Goal: Information Seeking & Learning: Learn about a topic

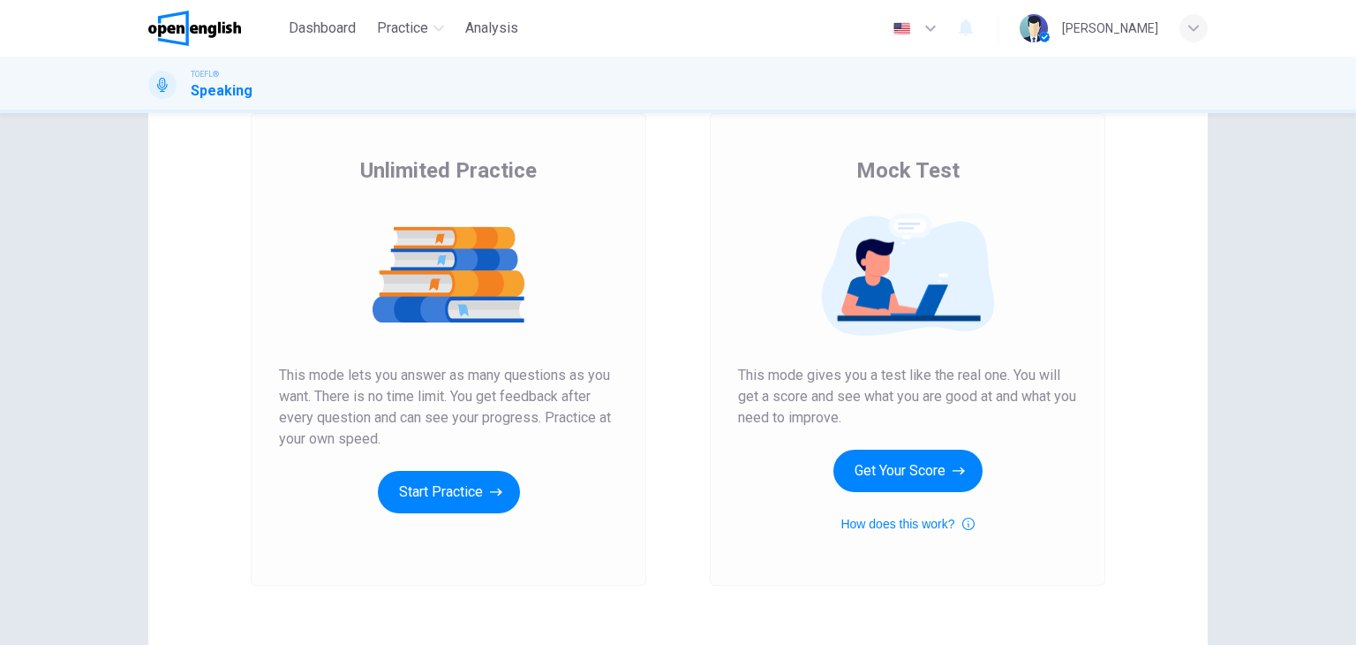
scroll to position [177, 0]
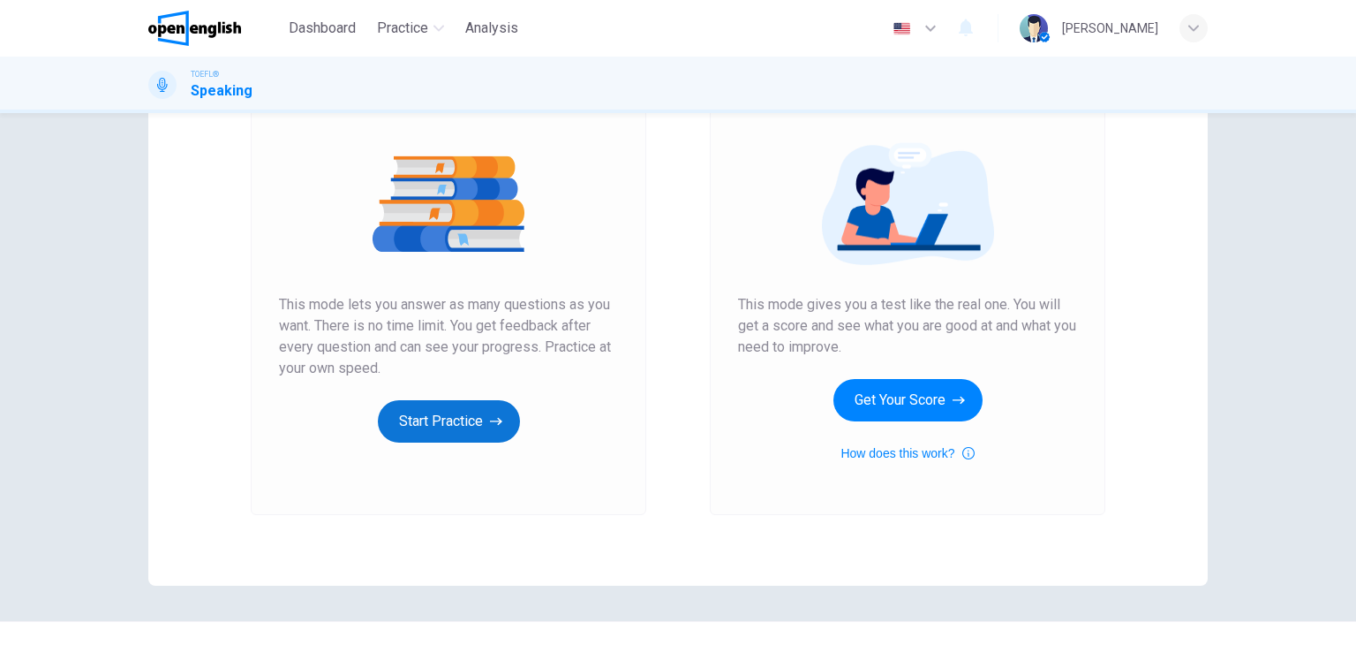
click at [433, 421] on button "Start Practice" at bounding box center [449, 421] width 142 height 42
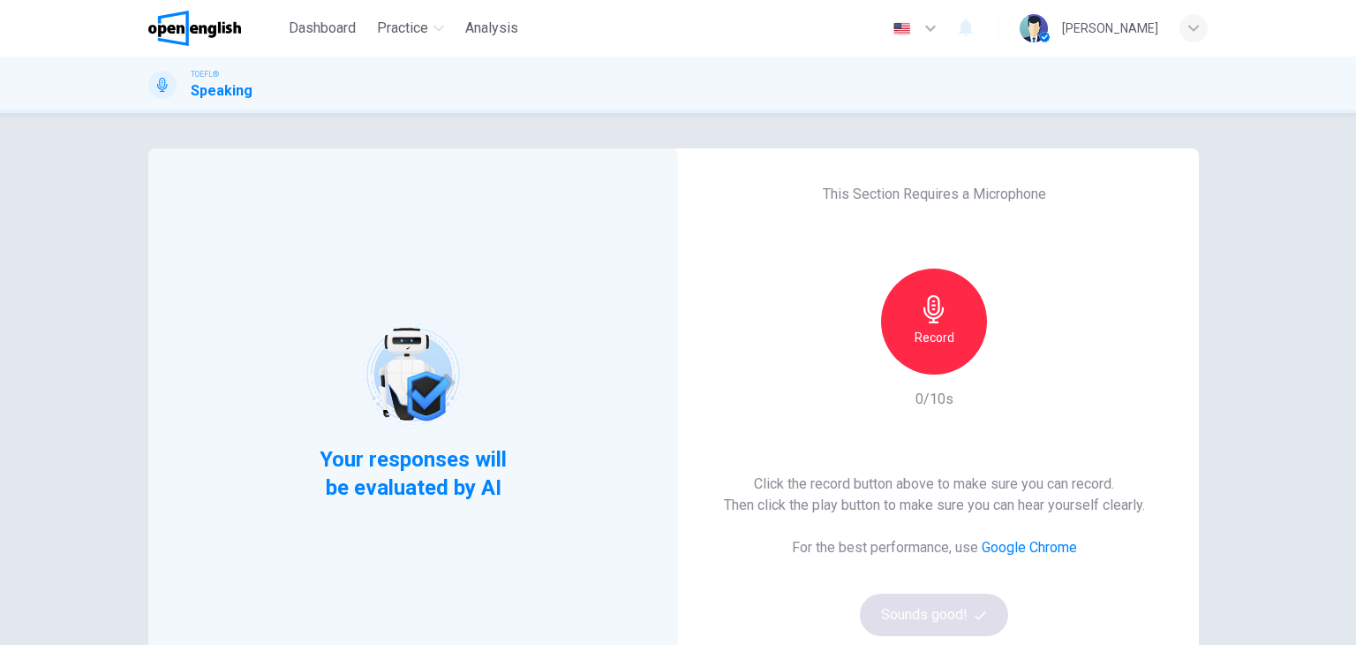
click at [954, 334] on div "Record" at bounding box center [934, 321] width 106 height 106
click at [954, 334] on div "Stop" at bounding box center [934, 321] width 106 height 106
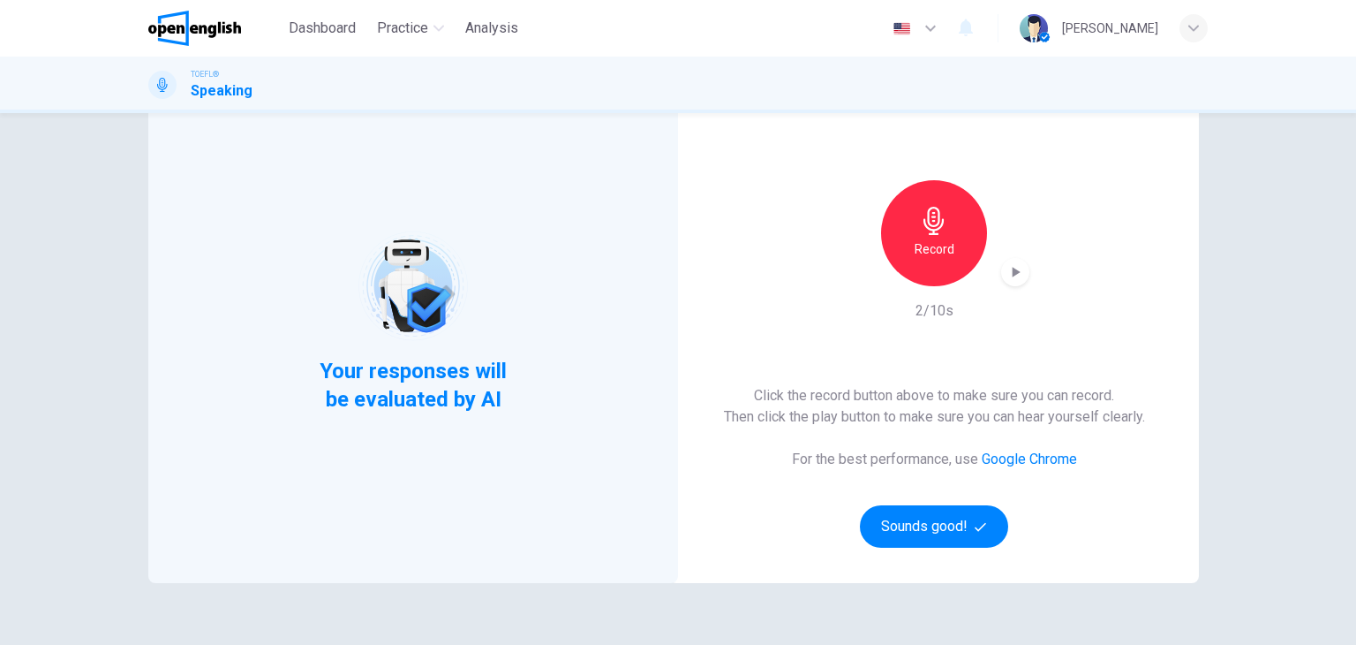
drag, startPoint x: 954, startPoint y: 517, endPoint x: 1017, endPoint y: 149, distance: 372.8
click at [1017, 149] on div "This Section Requires a Microphone Record 2/10s Click the record button above t…" at bounding box center [934, 321] width 530 height 523
click at [1016, 269] on icon "button" at bounding box center [1016, 272] width 18 height 18
click at [962, 535] on button "Sounds good!" at bounding box center [934, 526] width 148 height 42
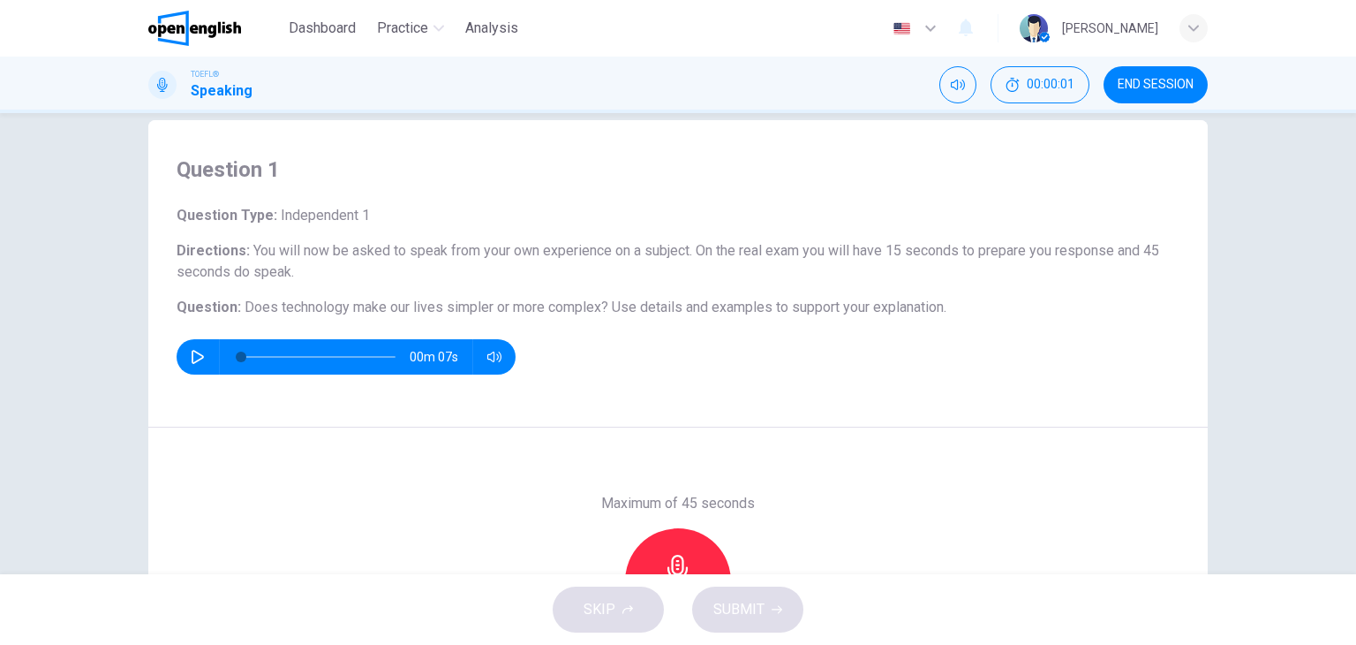
scroll to position [0, 0]
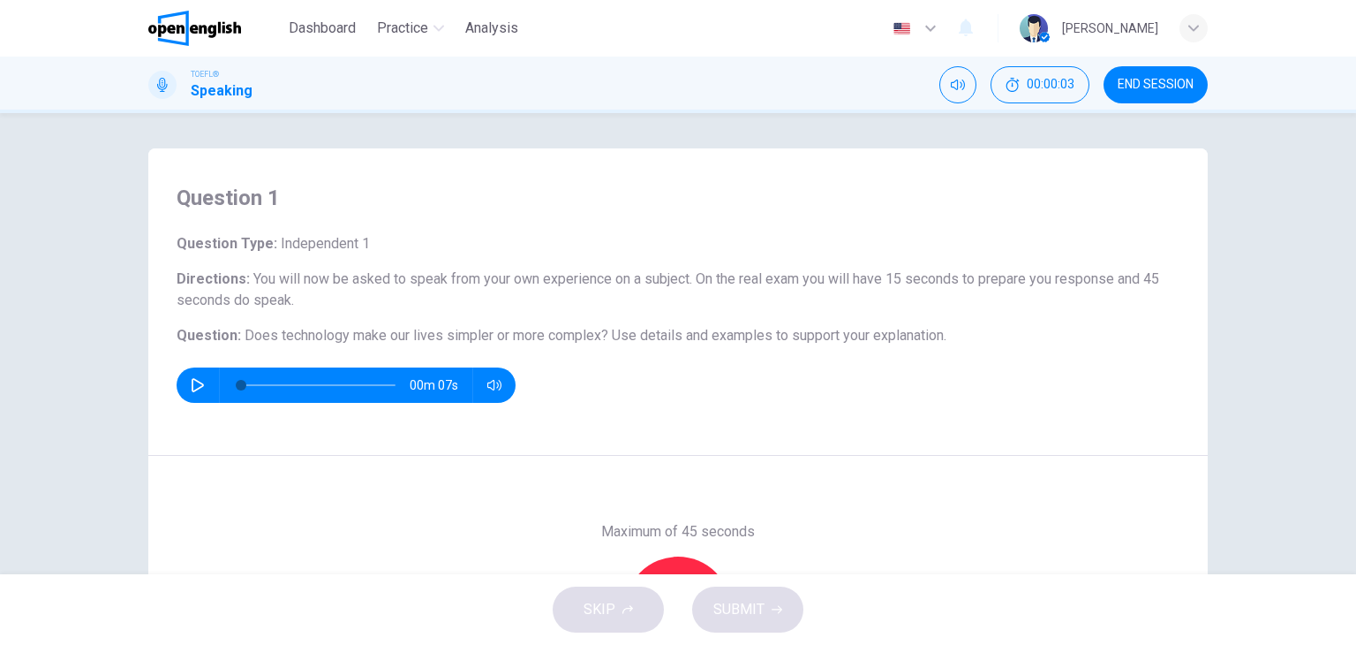
drag, startPoint x: 235, startPoint y: 269, endPoint x: 434, endPoint y: 240, distance: 201.7
click at [434, 240] on div "Question Type : Independent 1 Directions : You will now be asked to speak from …" at bounding box center [678, 318] width 1003 height 170
click at [192, 388] on icon "button" at bounding box center [198, 385] width 12 height 14
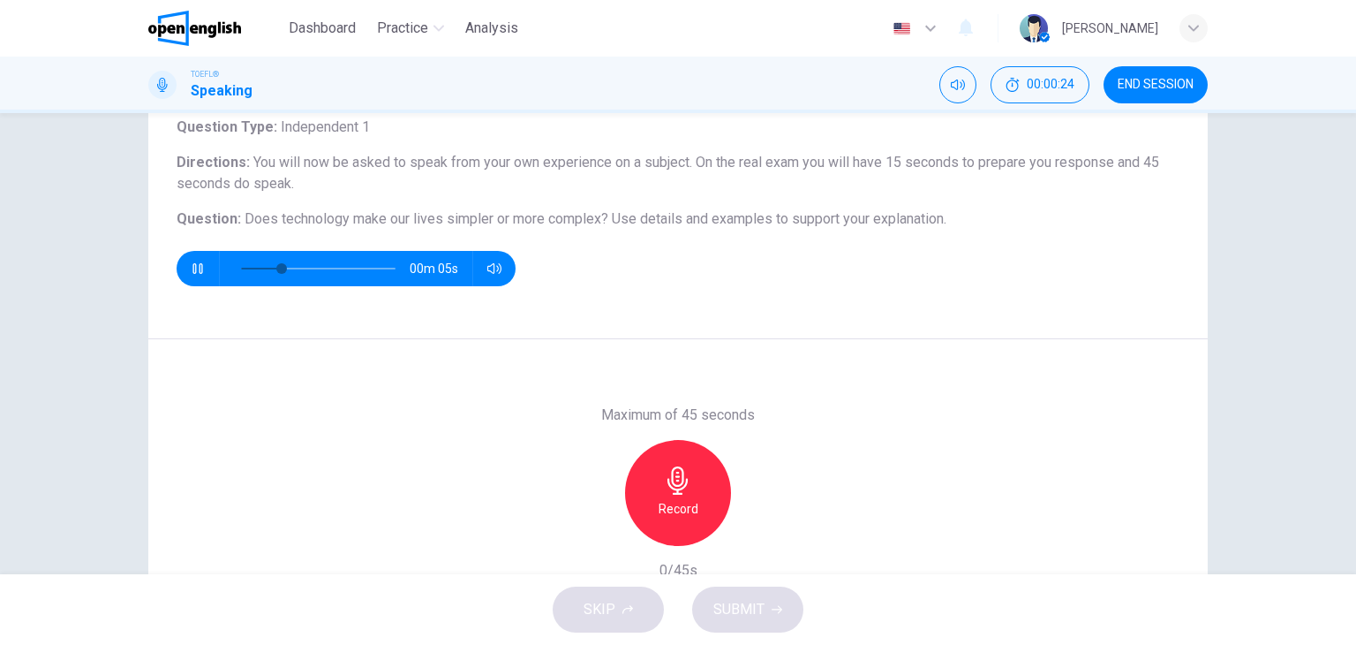
scroll to position [223, 0]
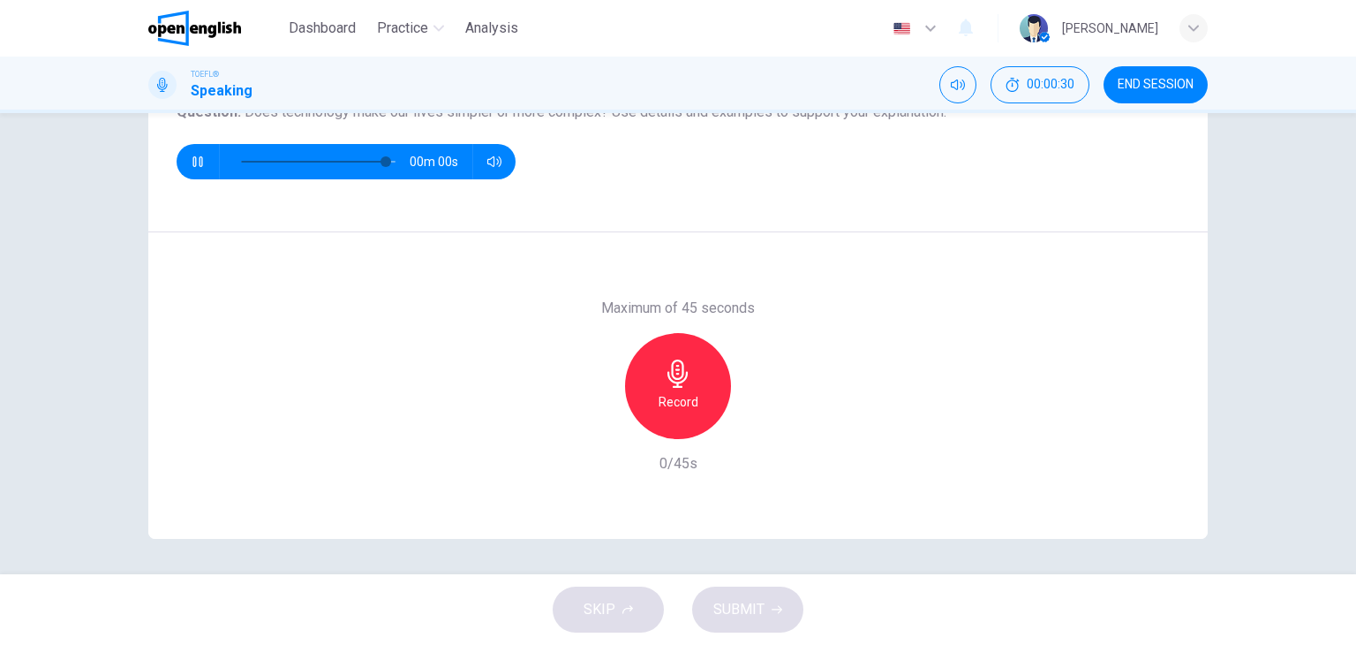
type input "*"
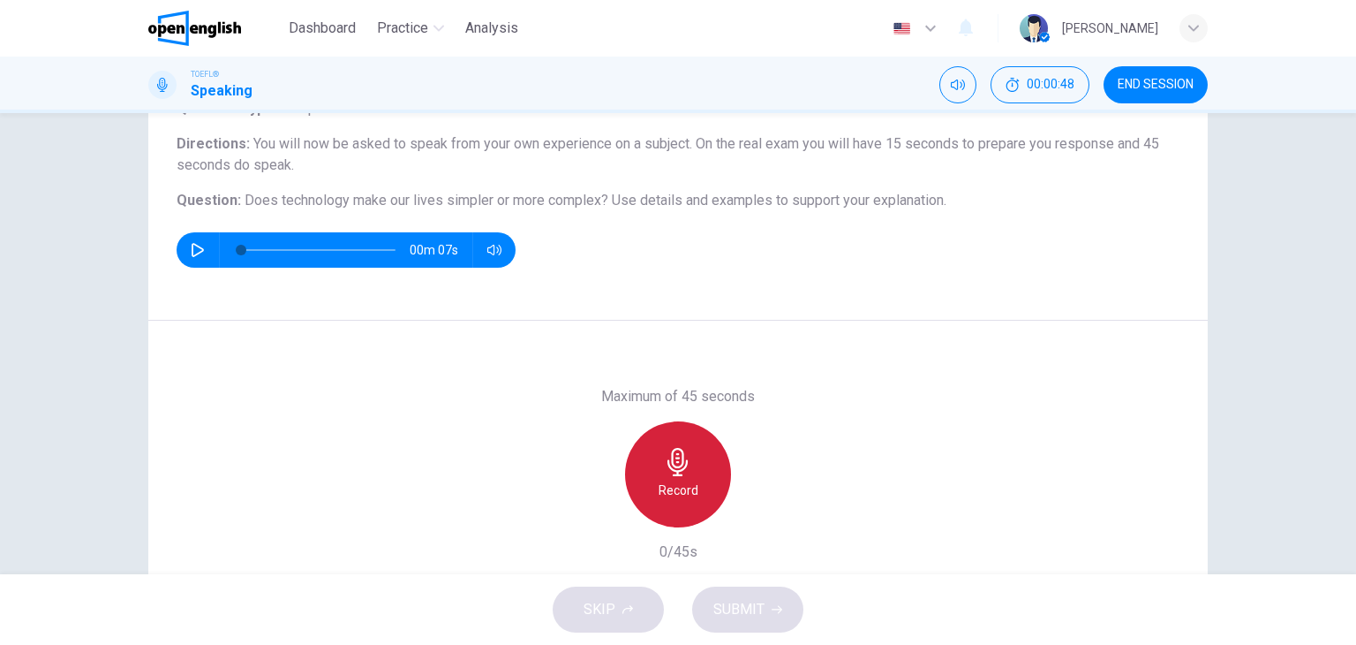
click at [691, 455] on div "Record" at bounding box center [678, 474] width 106 height 106
drag, startPoint x: 673, startPoint y: 541, endPoint x: 678, endPoint y: 520, distance: 21.8
click at [675, 538] on div "Maximum of 45 seconds Stop 44/45s" at bounding box center [678, 474] width 191 height 177
click at [686, 483] on h6 "Record" at bounding box center [679, 489] width 40 height 21
click at [686, 483] on div "Stop" at bounding box center [678, 474] width 106 height 106
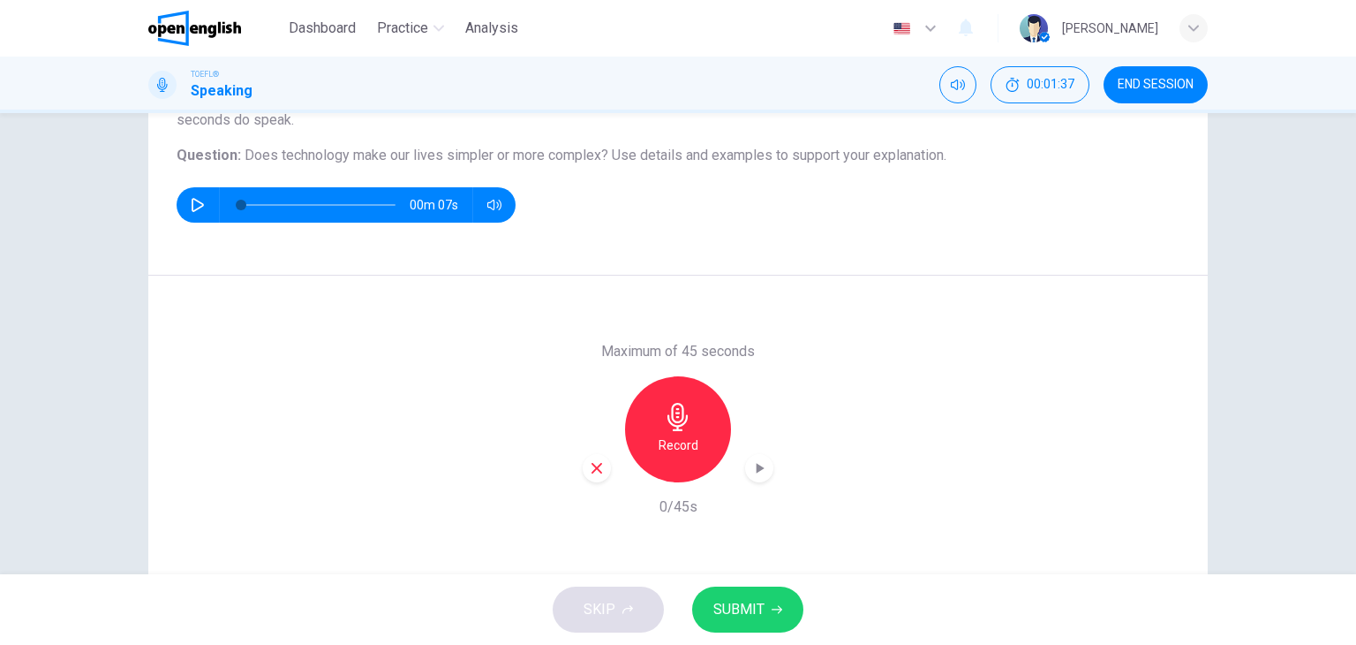
scroll to position [223, 0]
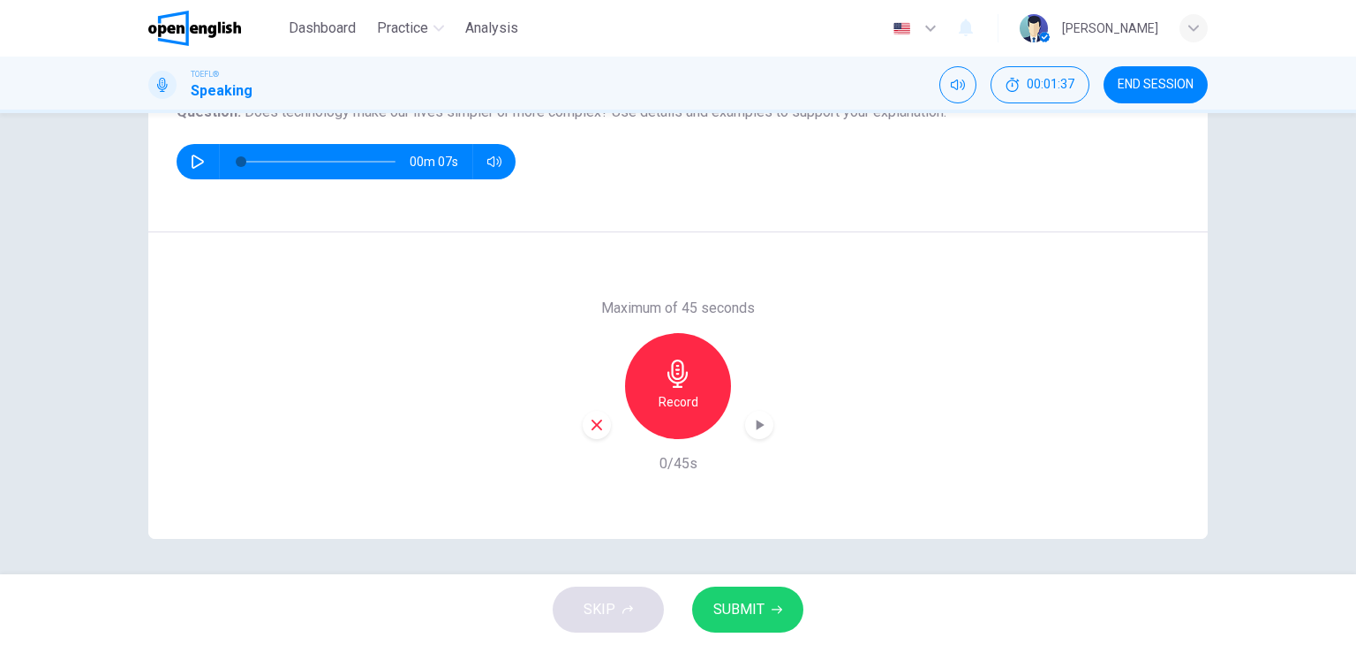
click at [745, 590] on button "SUBMIT" at bounding box center [747, 609] width 111 height 46
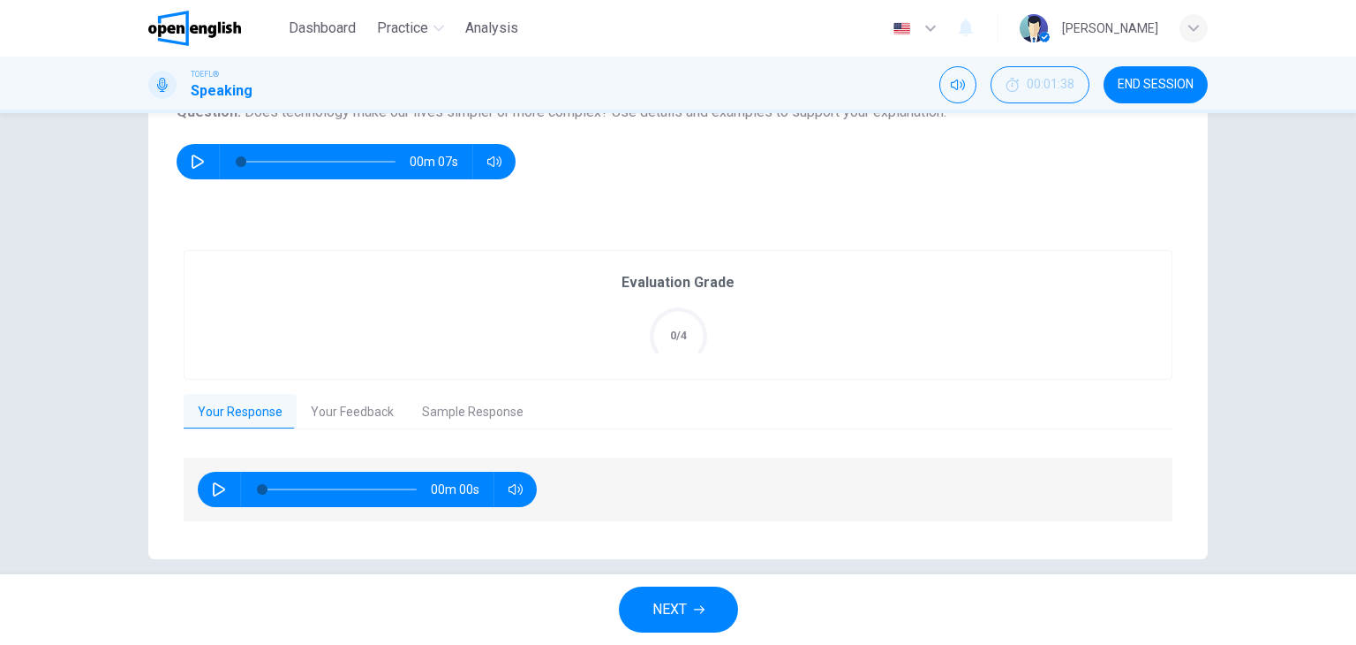
click at [213, 487] on icon "button" at bounding box center [219, 489] width 14 height 14
click at [622, 332] on div "Evaluation Grade 0/4" at bounding box center [678, 315] width 113 height 86
click at [364, 424] on button "Your Feedback" at bounding box center [352, 412] width 111 height 37
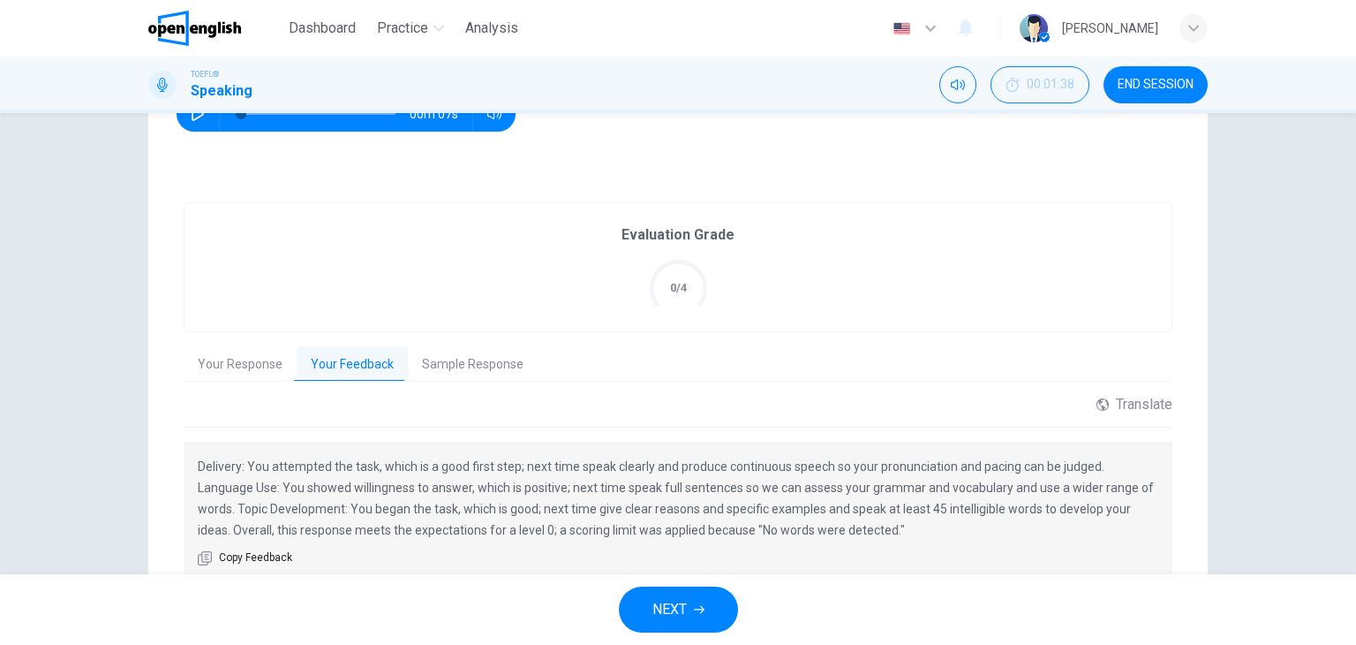
scroll to position [351, 0]
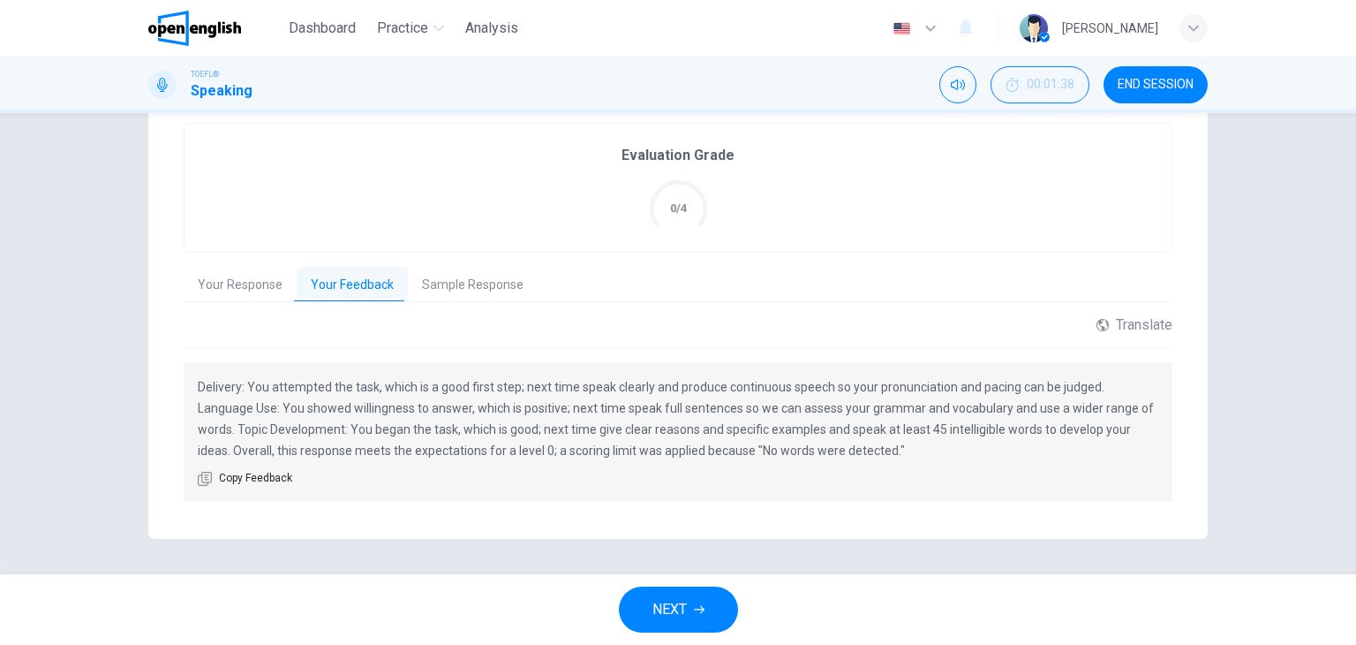
click at [479, 296] on button "Sample Response" at bounding box center [473, 285] width 130 height 37
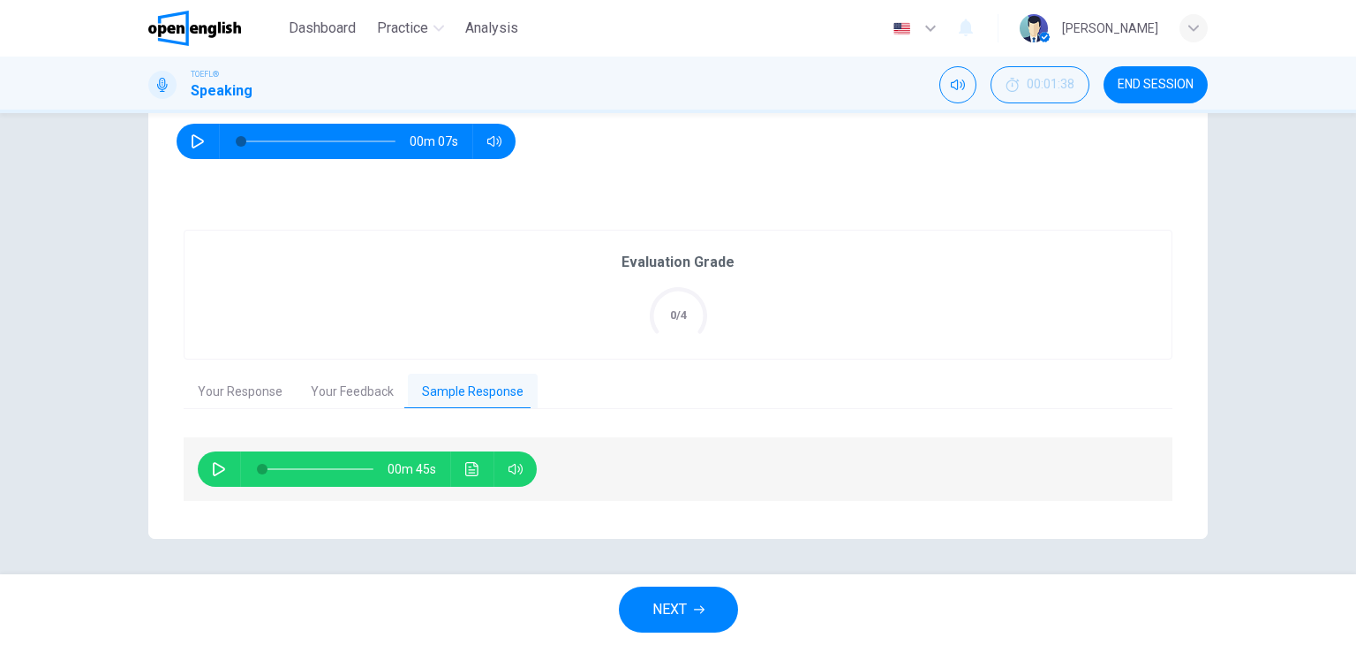
scroll to position [243, 0]
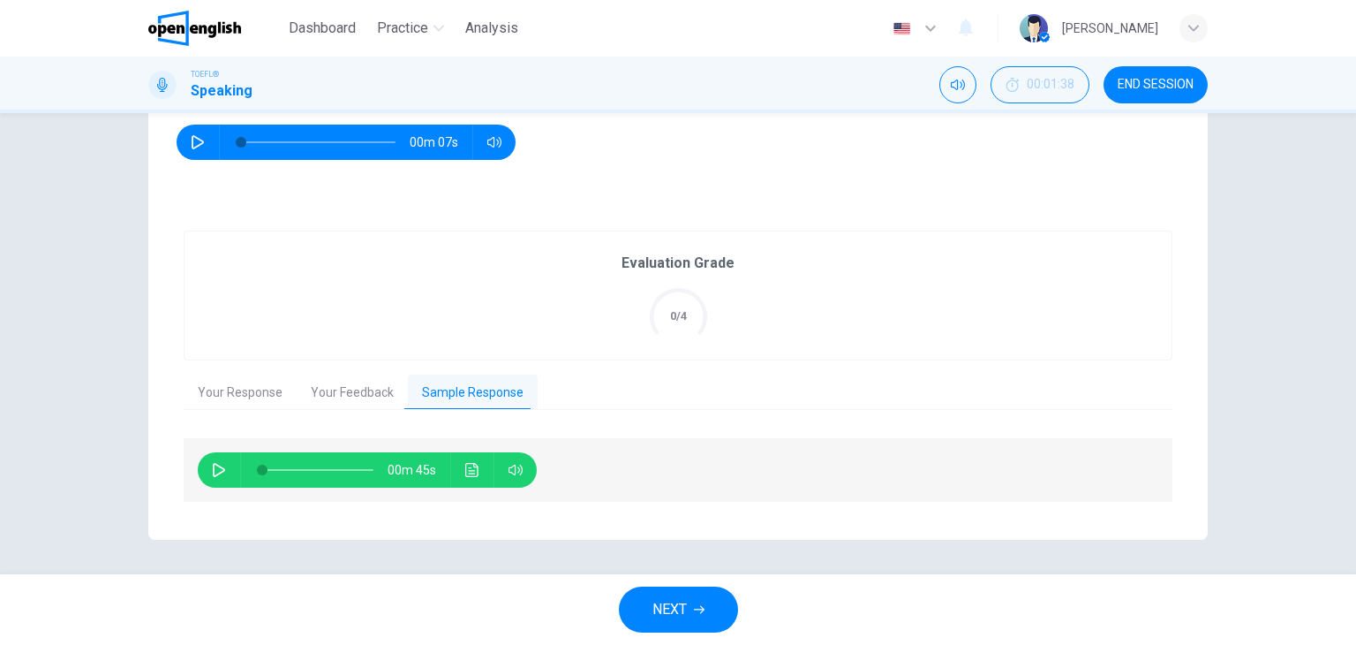
click at [233, 388] on button "Your Response" at bounding box center [240, 392] width 113 height 37
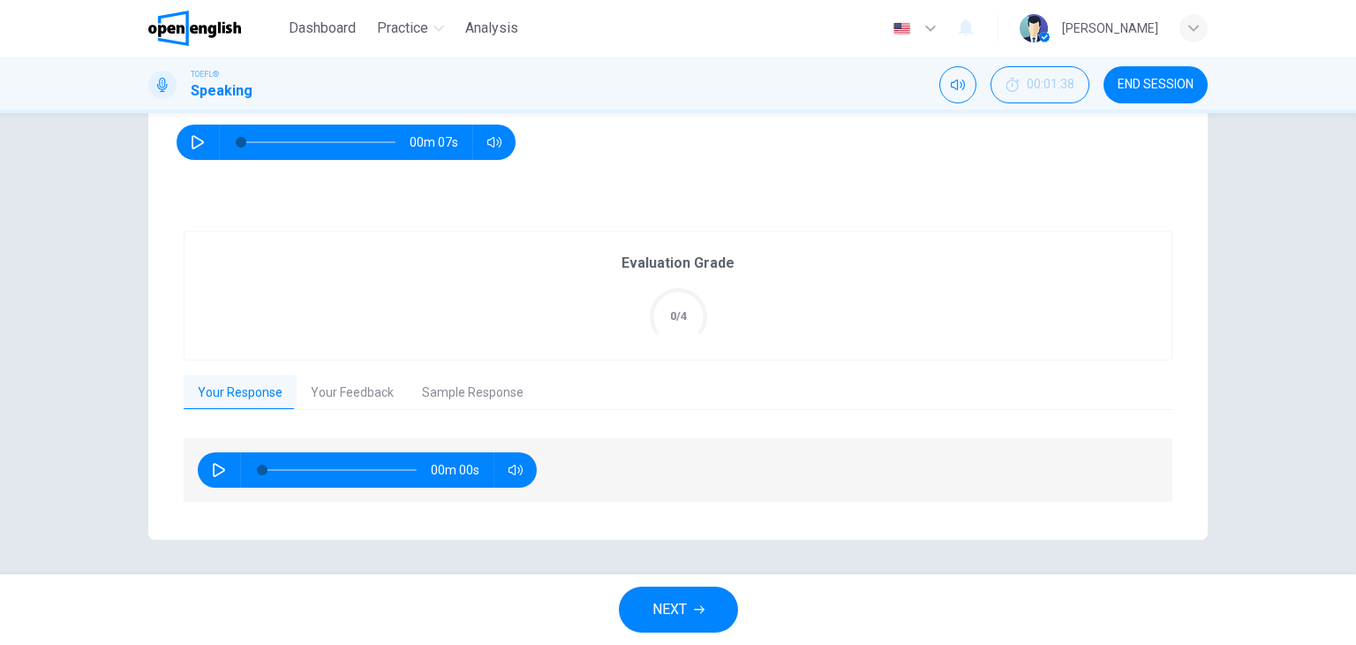
click at [201, 478] on div "00m 00s" at bounding box center [367, 469] width 339 height 35
click at [205, 471] on button "button" at bounding box center [219, 469] width 28 height 35
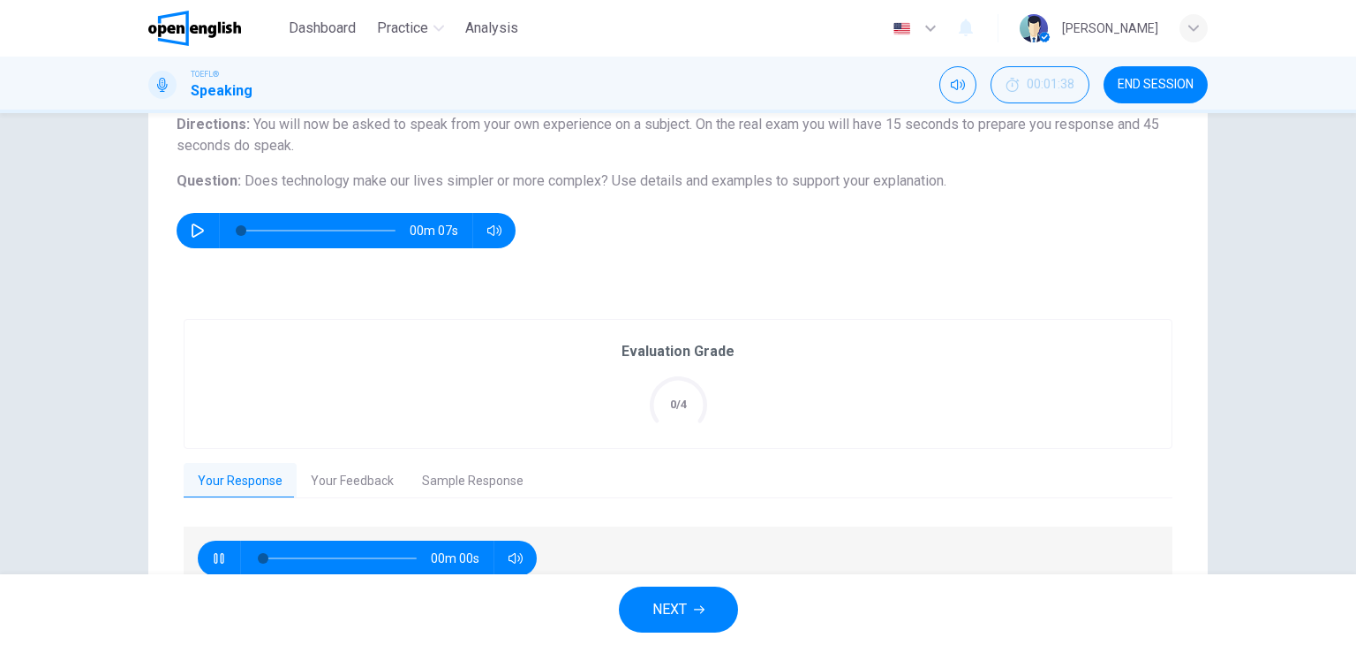
type input "*"
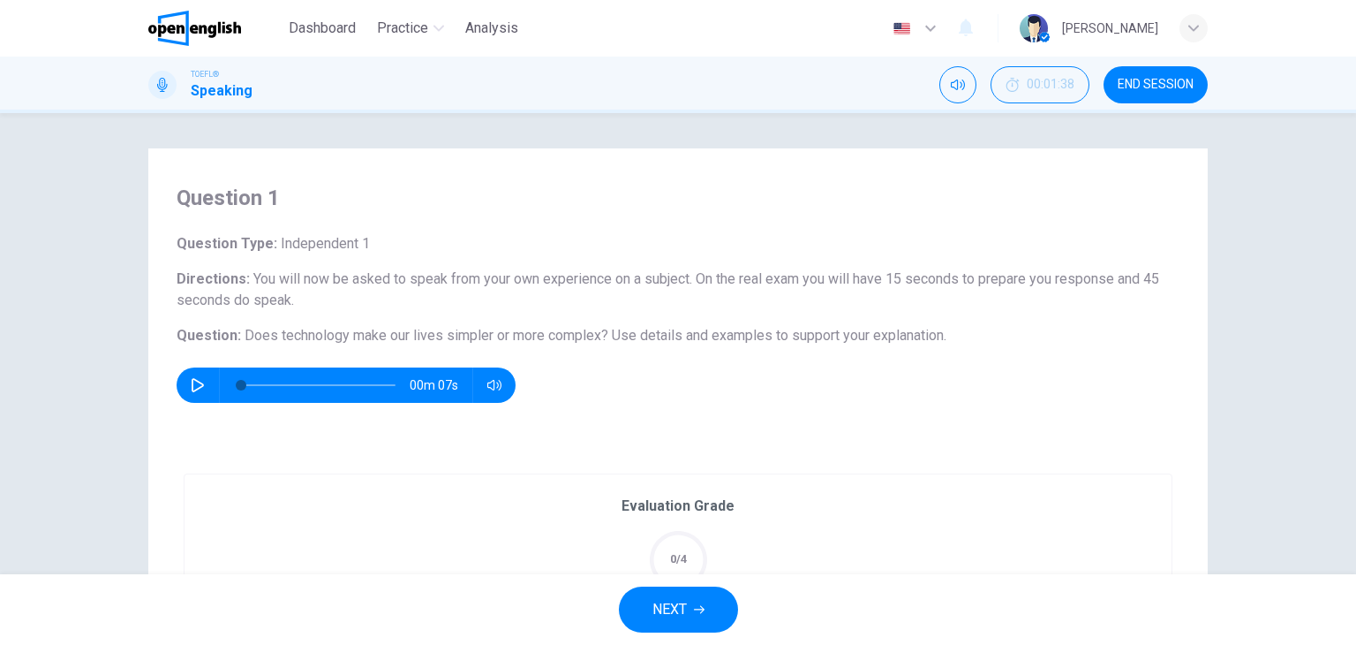
scroll to position [177, 0]
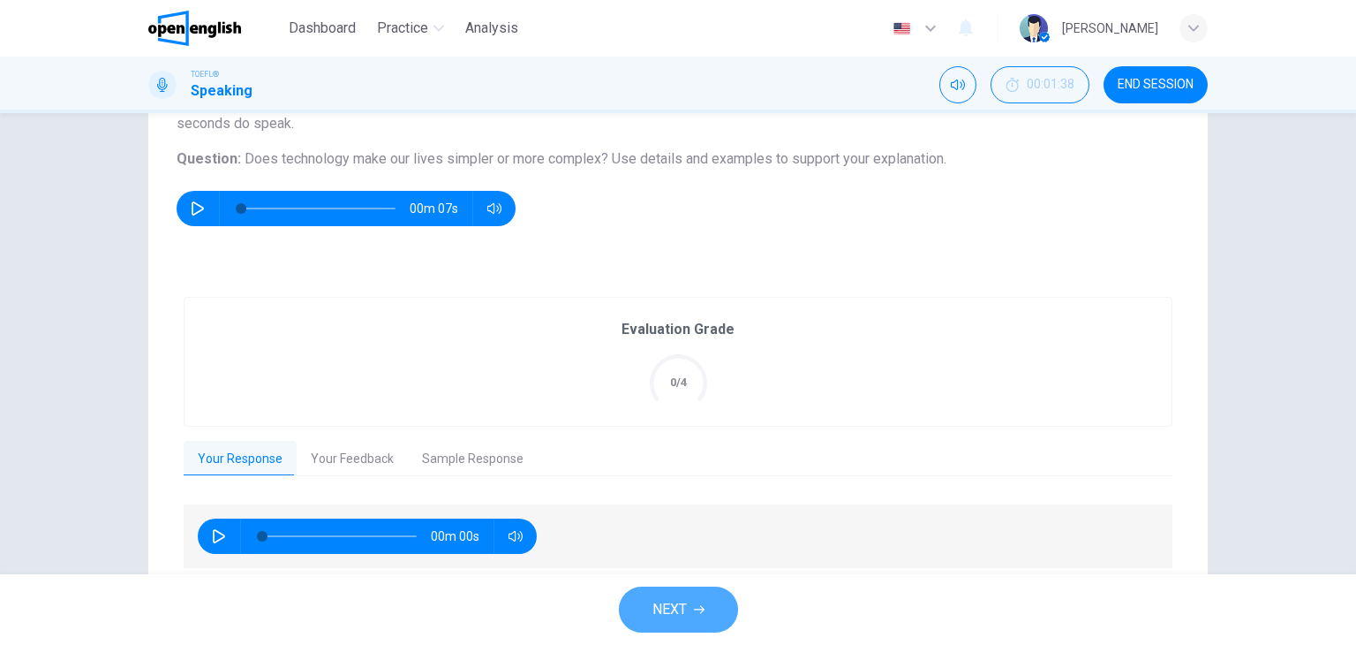
click at [707, 604] on button "NEXT" at bounding box center [678, 609] width 119 height 46
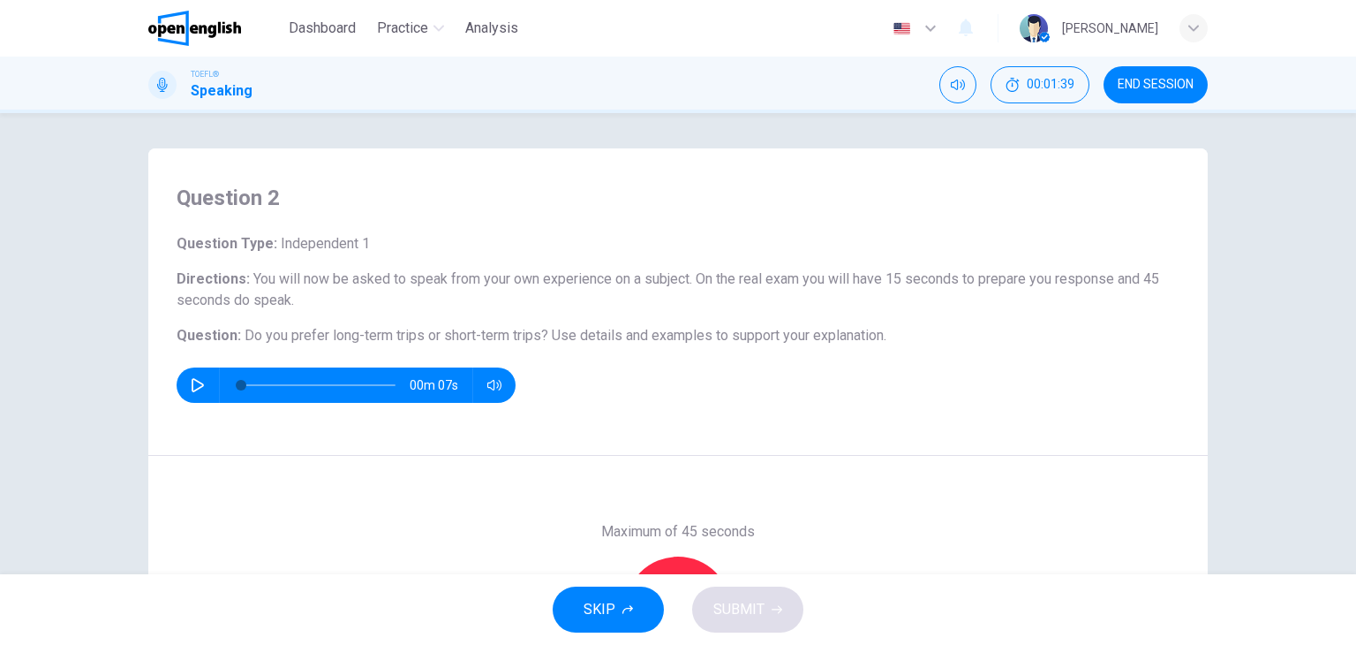
click at [192, 390] on icon "button" at bounding box center [198, 385] width 12 height 14
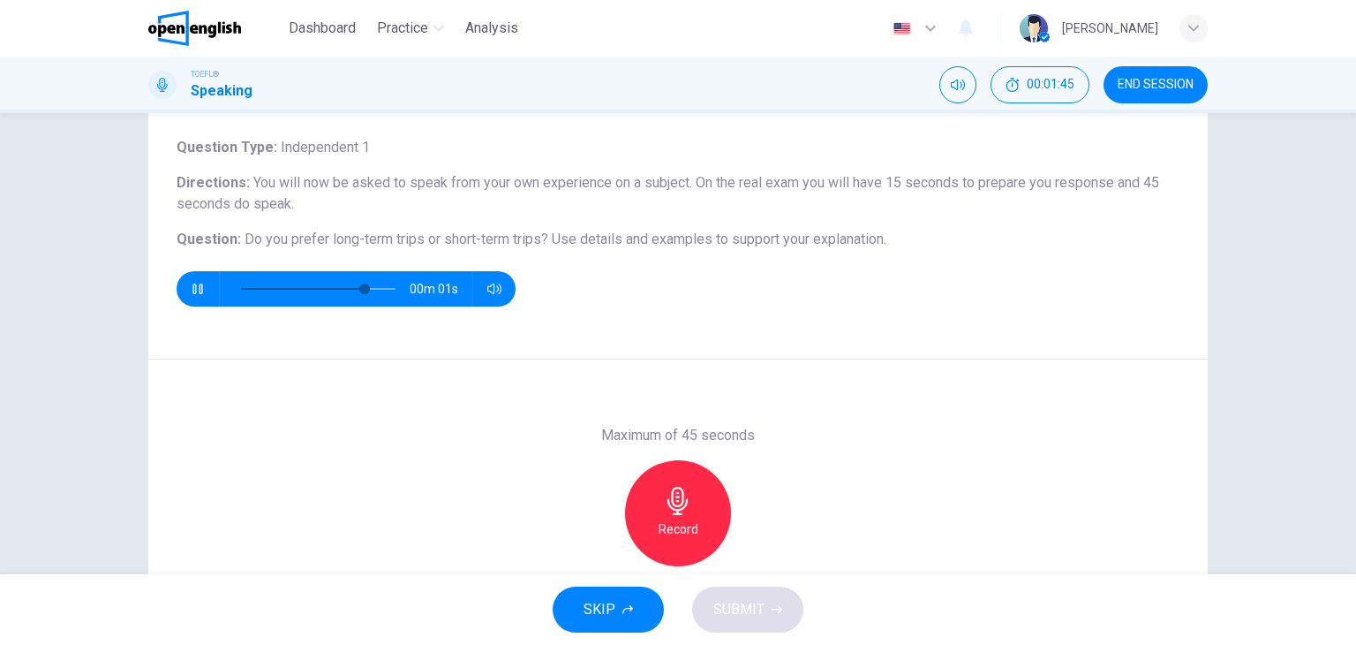
scroll to position [223, 0]
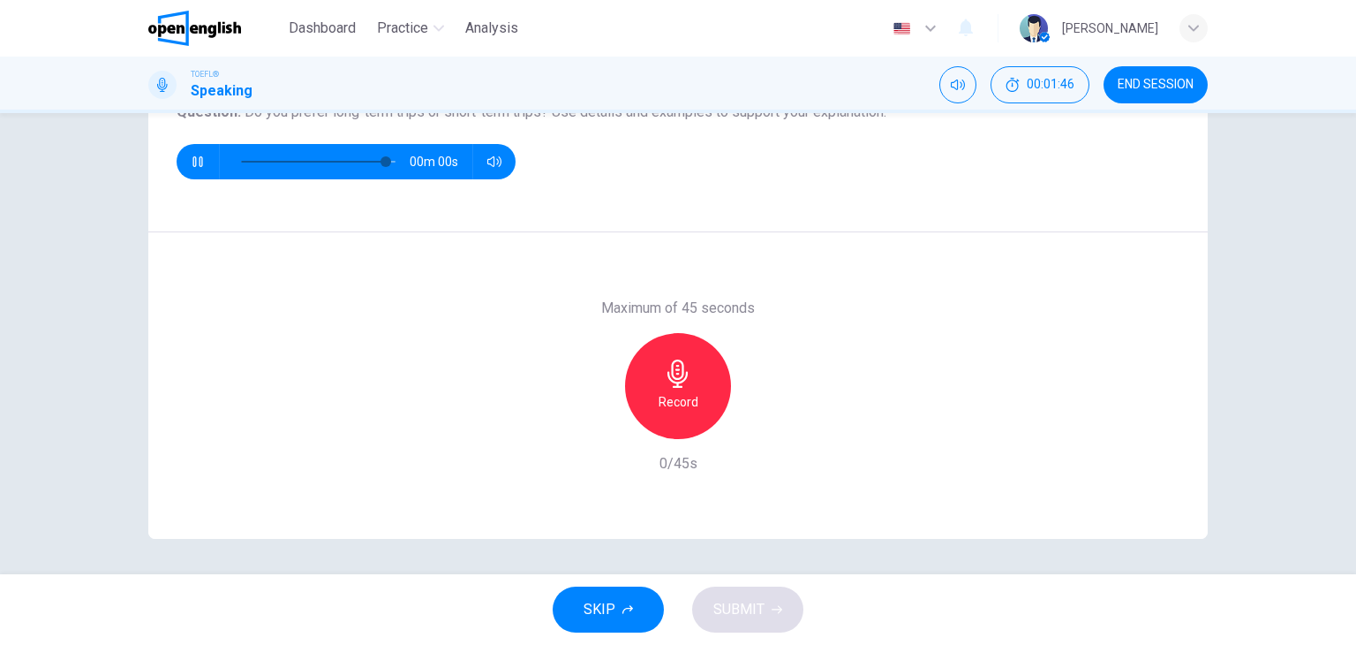
type input "*"
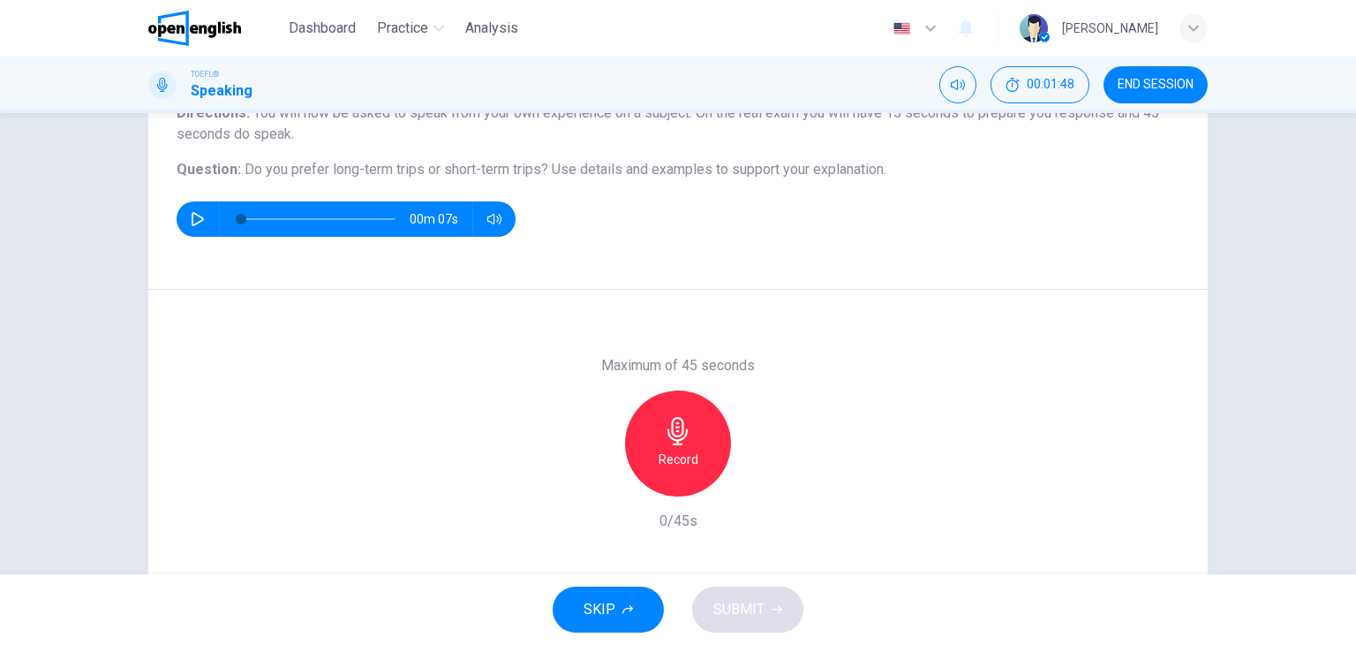
scroll to position [135, 0]
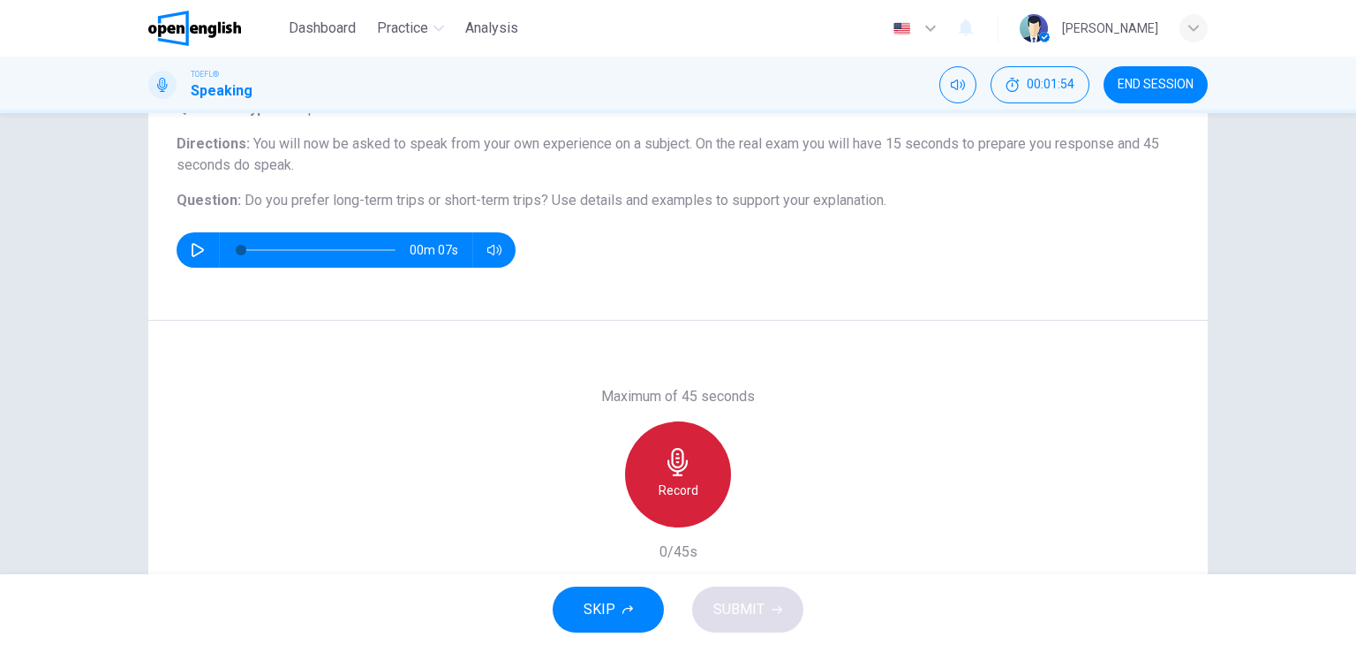
click at [696, 478] on div "Record" at bounding box center [678, 474] width 106 height 106
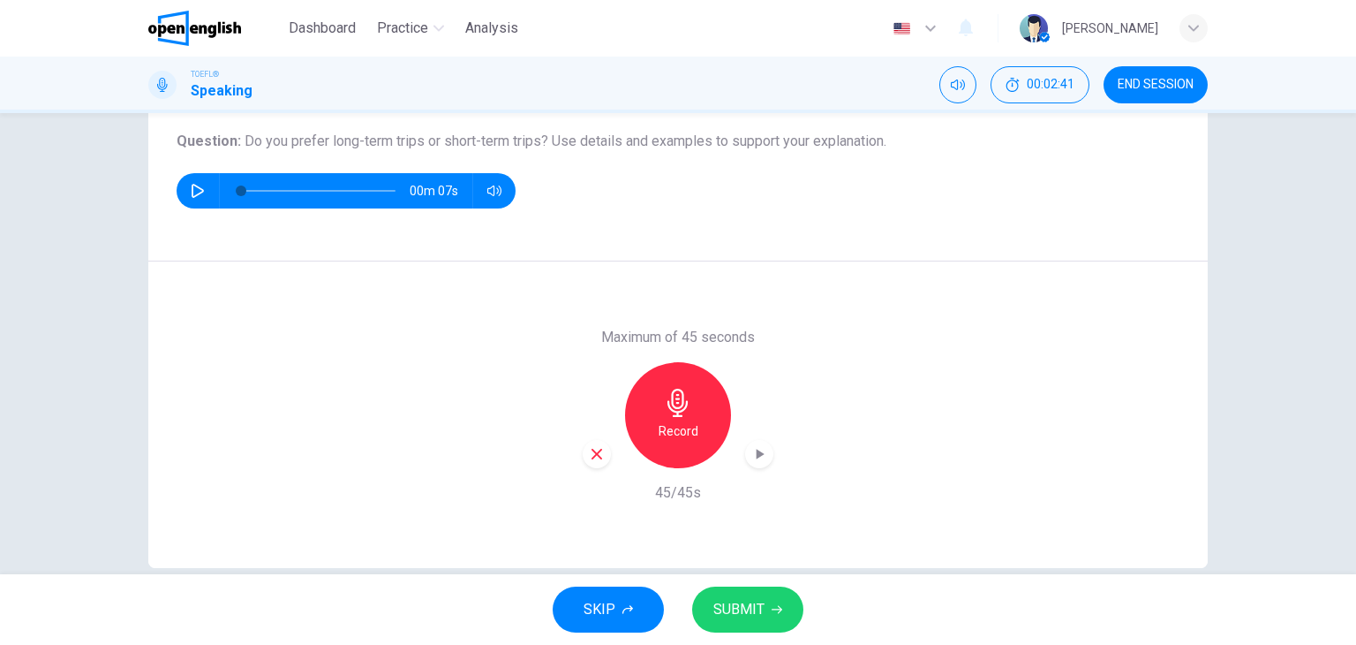
scroll to position [223, 0]
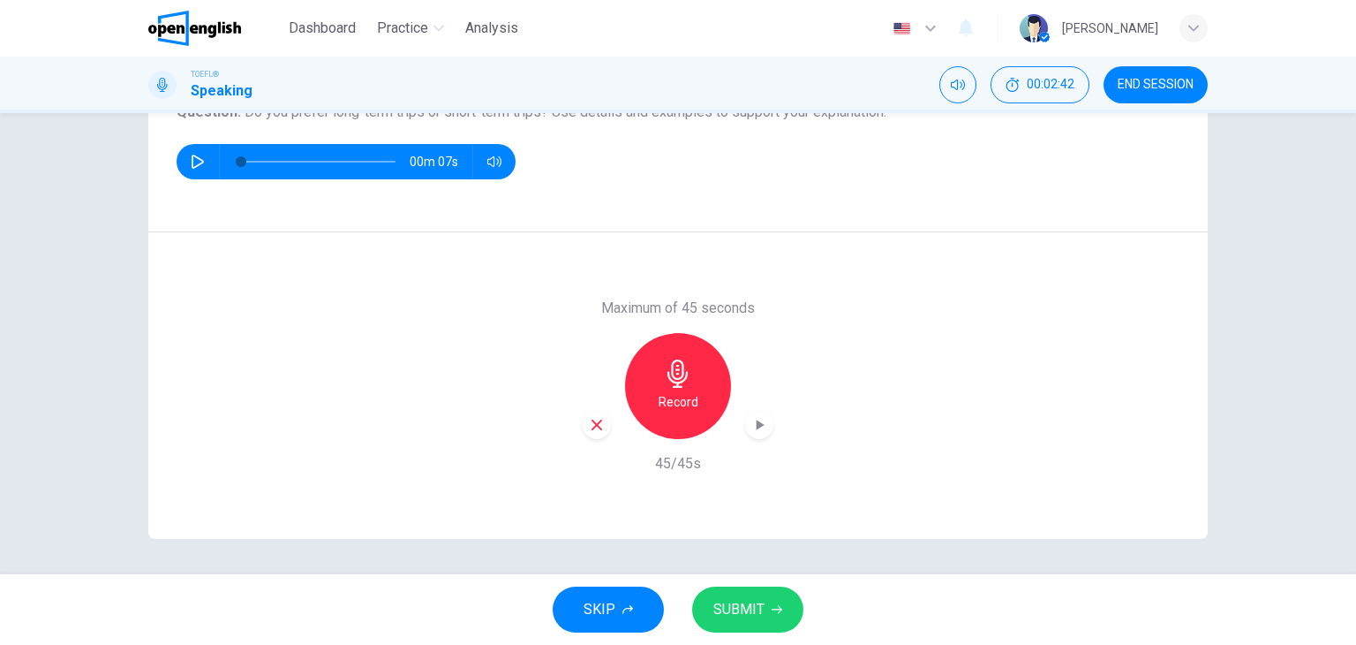
click at [751, 597] on span "SUBMIT" at bounding box center [738, 609] width 51 height 25
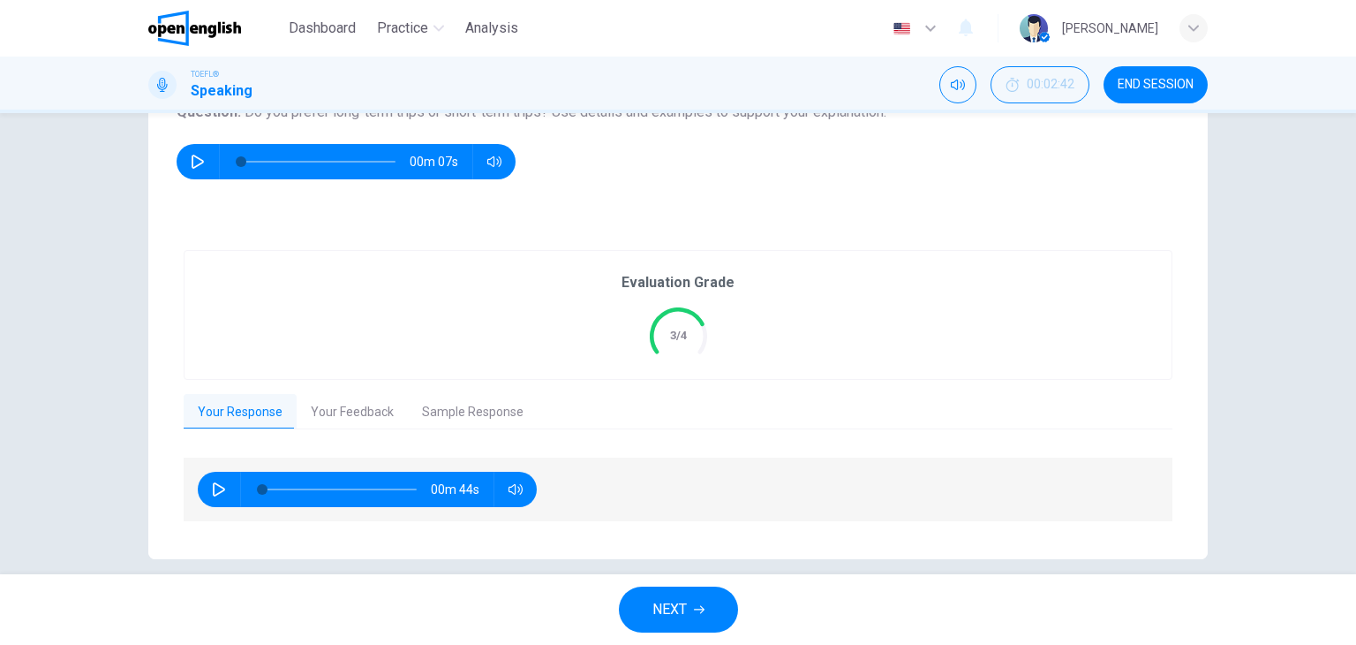
click at [664, 612] on span "NEXT" at bounding box center [670, 609] width 34 height 25
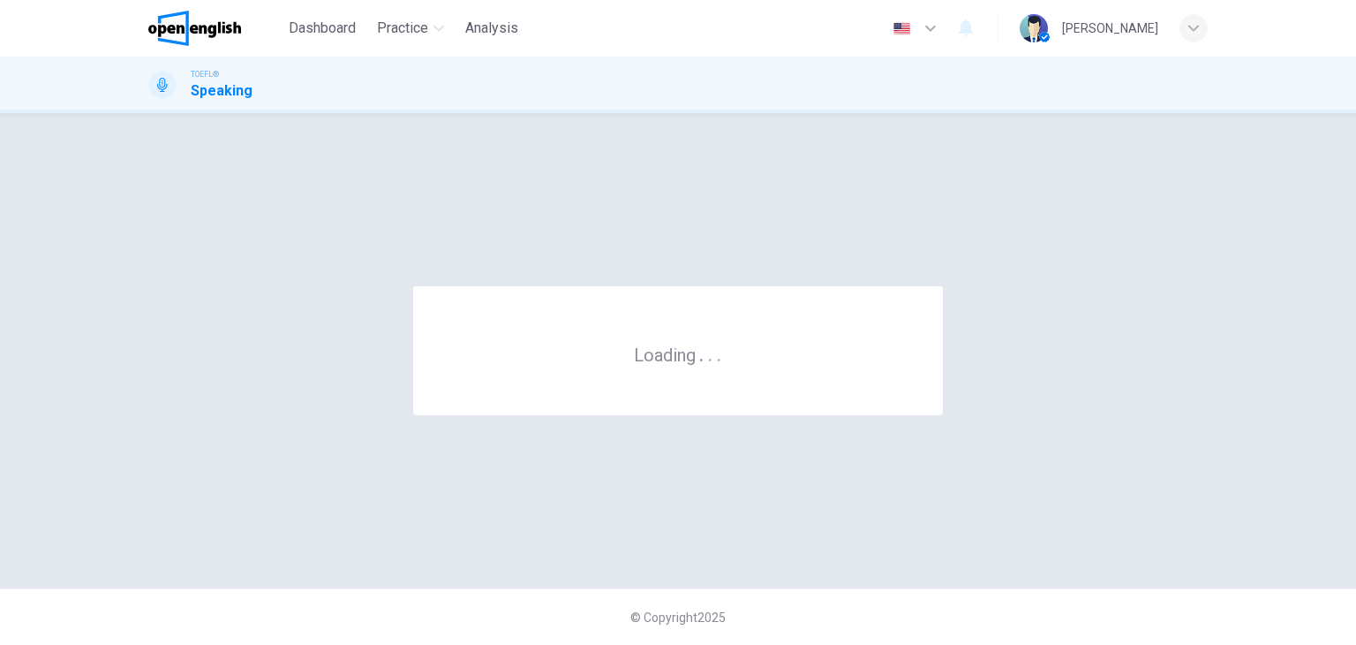
scroll to position [0, 0]
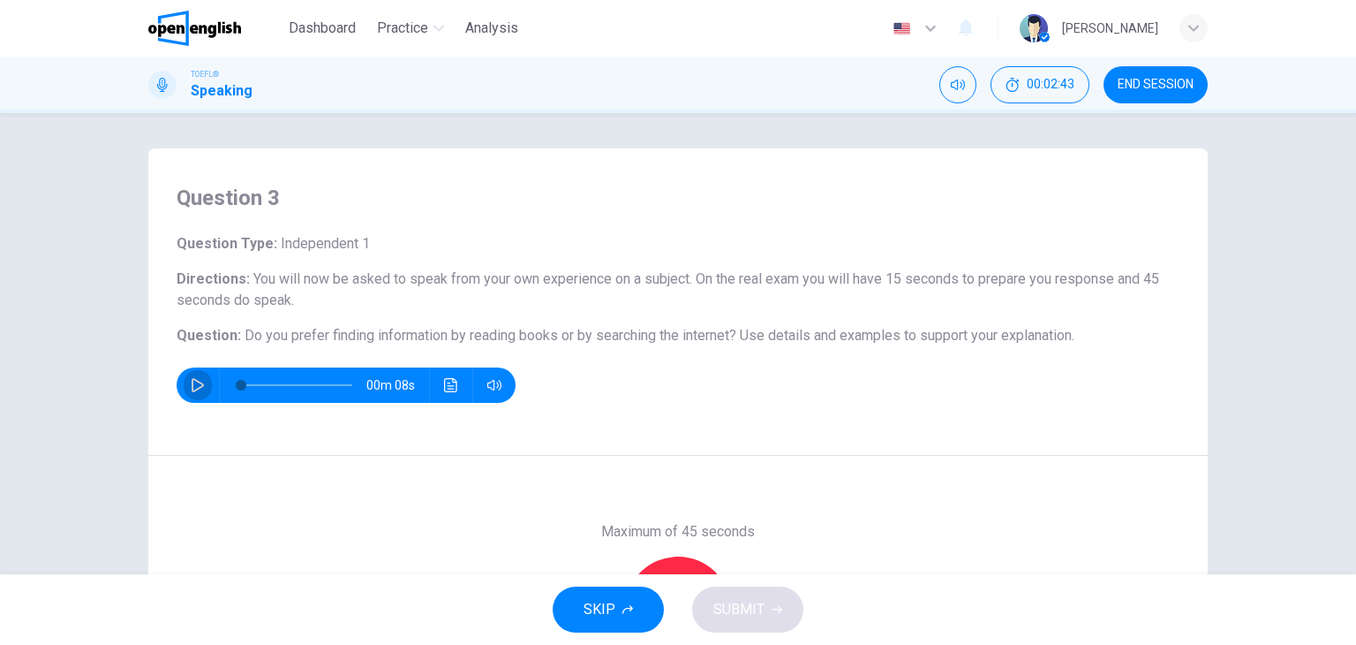
click at [191, 382] on icon "button" at bounding box center [198, 385] width 14 height 14
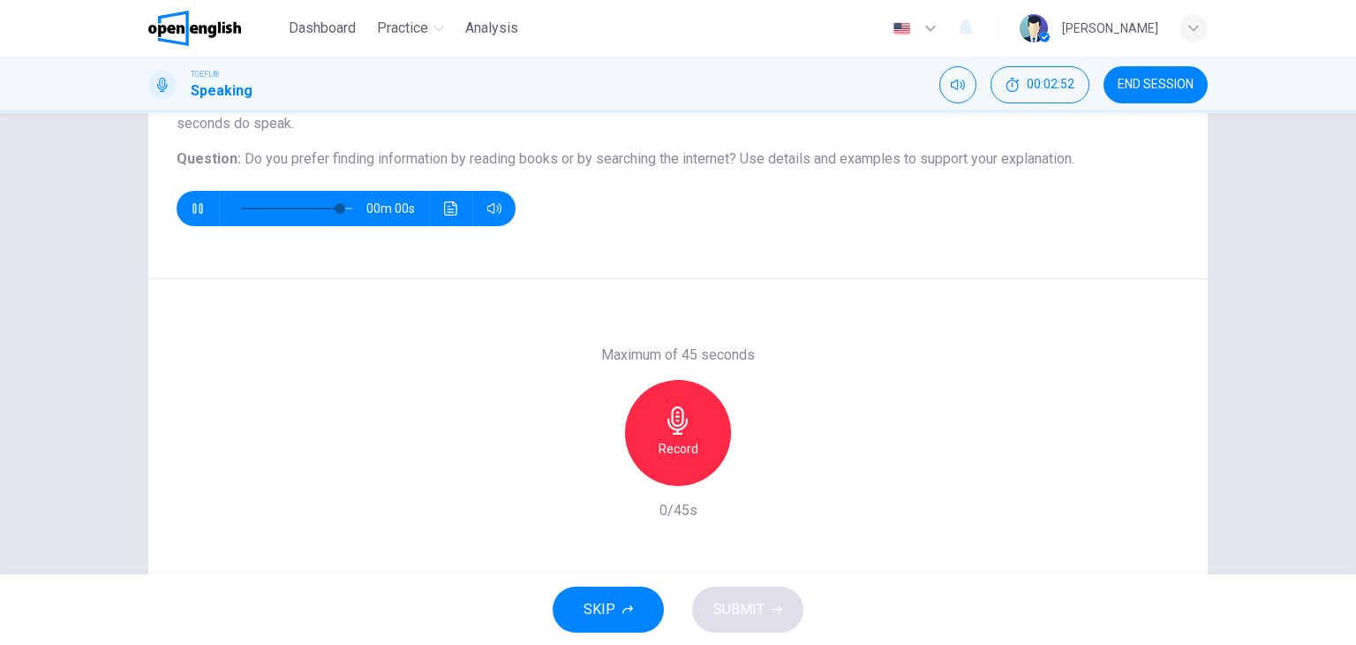
type input "*"
click at [692, 428] on div "Record" at bounding box center [678, 433] width 106 height 106
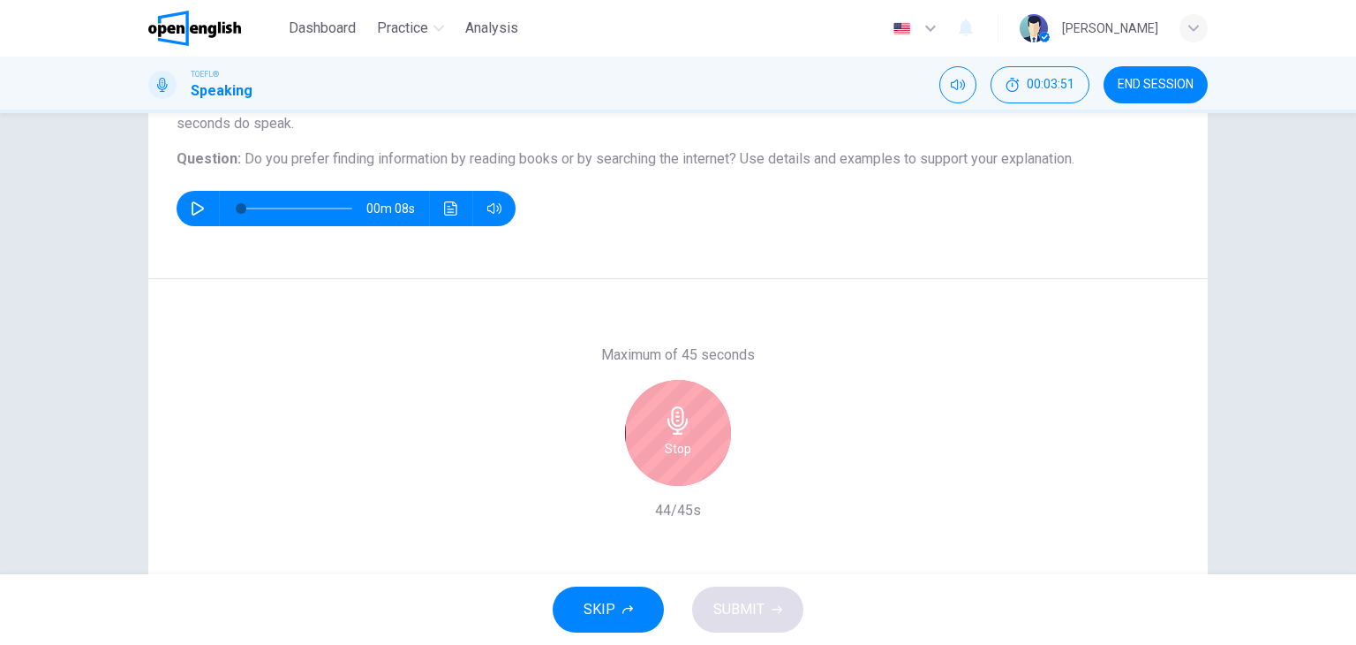
click at [694, 409] on div "Stop" at bounding box center [678, 433] width 106 height 106
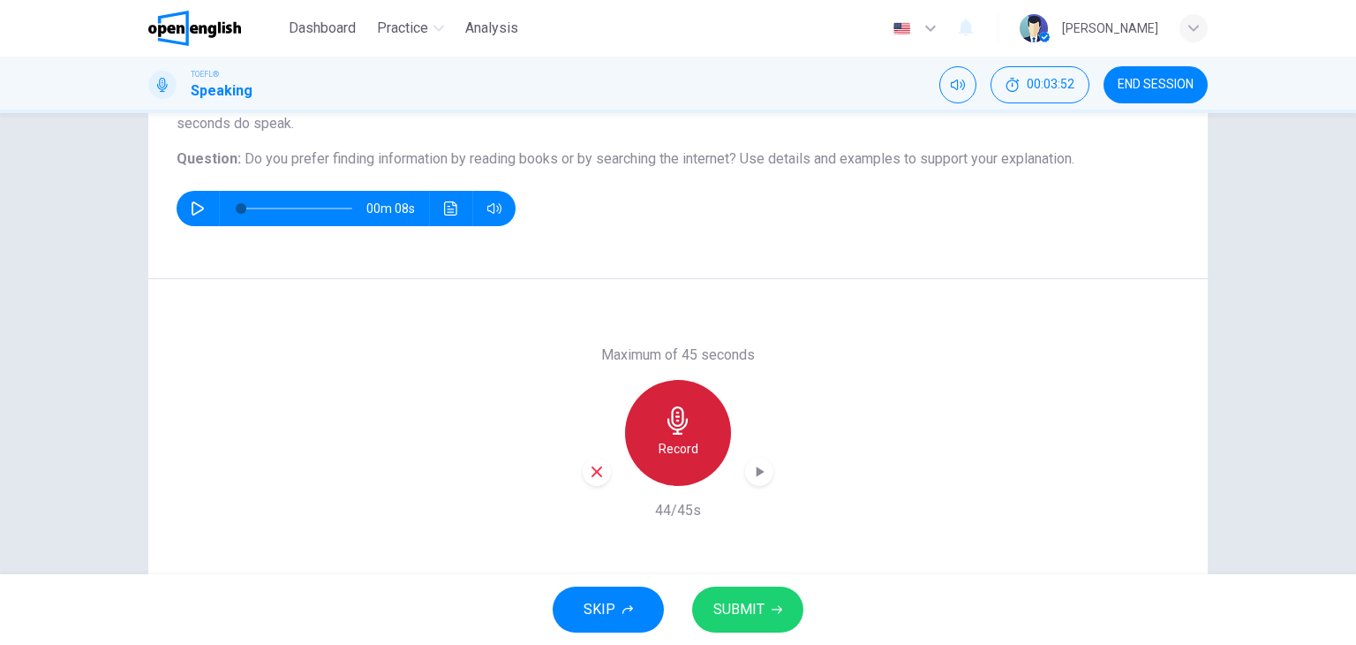
click at [685, 428] on icon "button" at bounding box center [678, 420] width 28 height 28
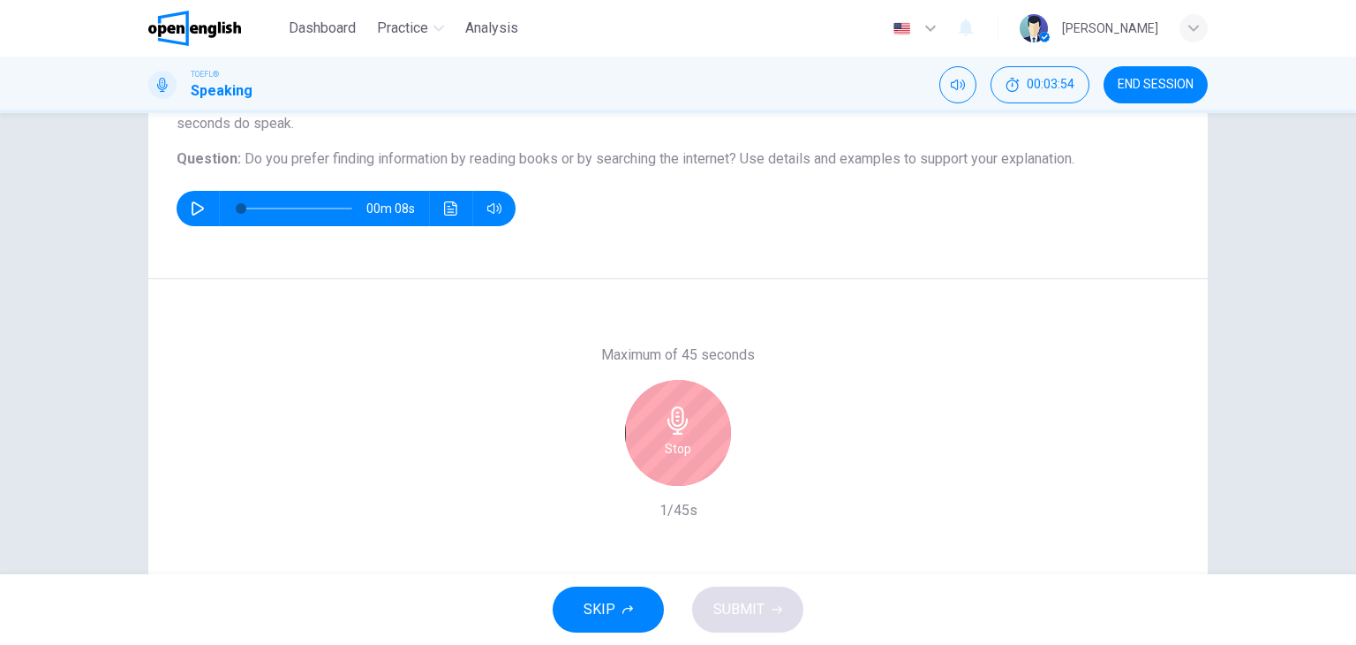
click at [675, 434] on icon "button" at bounding box center [678, 420] width 20 height 28
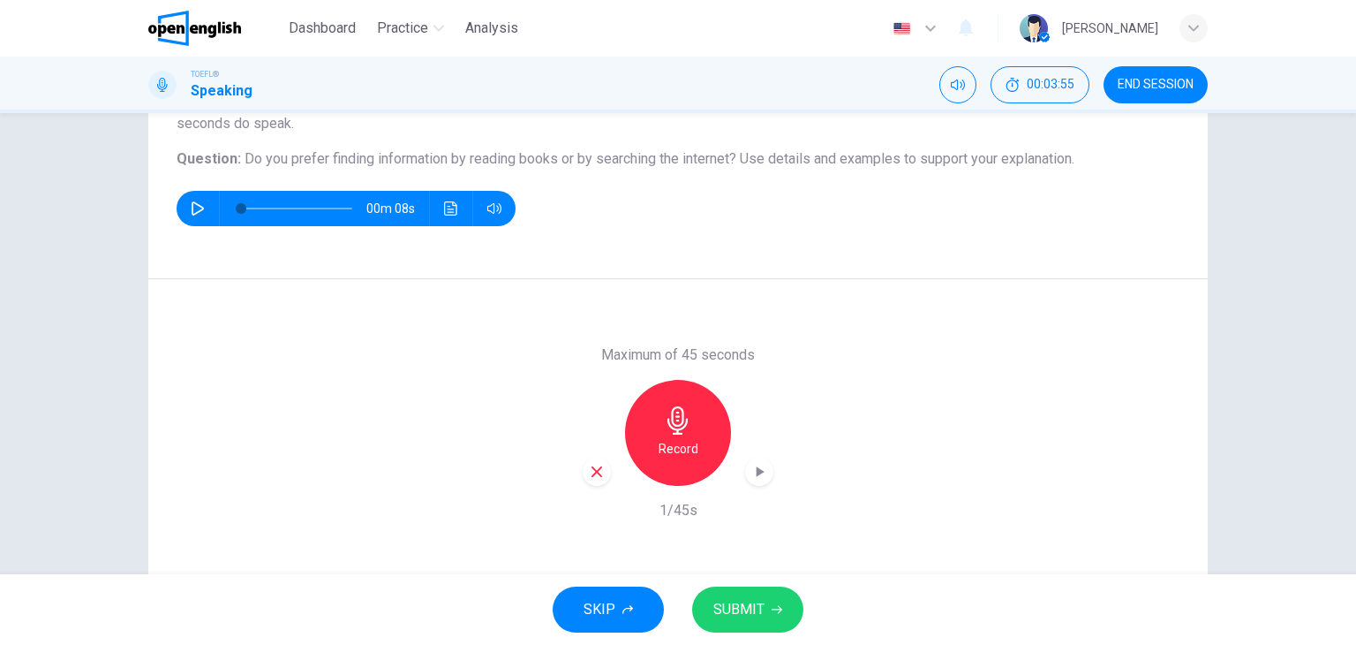
click at [589, 466] on icon "button" at bounding box center [597, 472] width 16 height 16
click at [676, 417] on icon "button" at bounding box center [678, 420] width 28 height 28
click at [763, 614] on button "SUBMIT" at bounding box center [747, 609] width 111 height 46
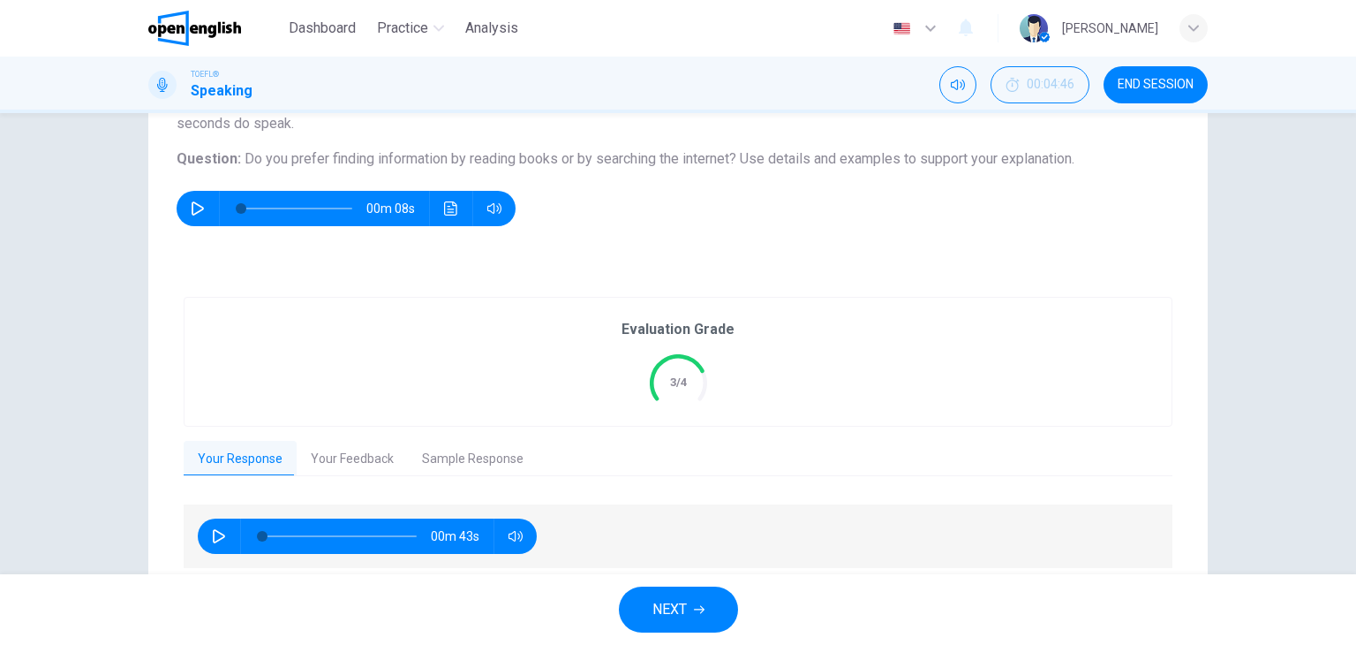
click at [340, 449] on button "Your Feedback" at bounding box center [352, 459] width 111 height 37
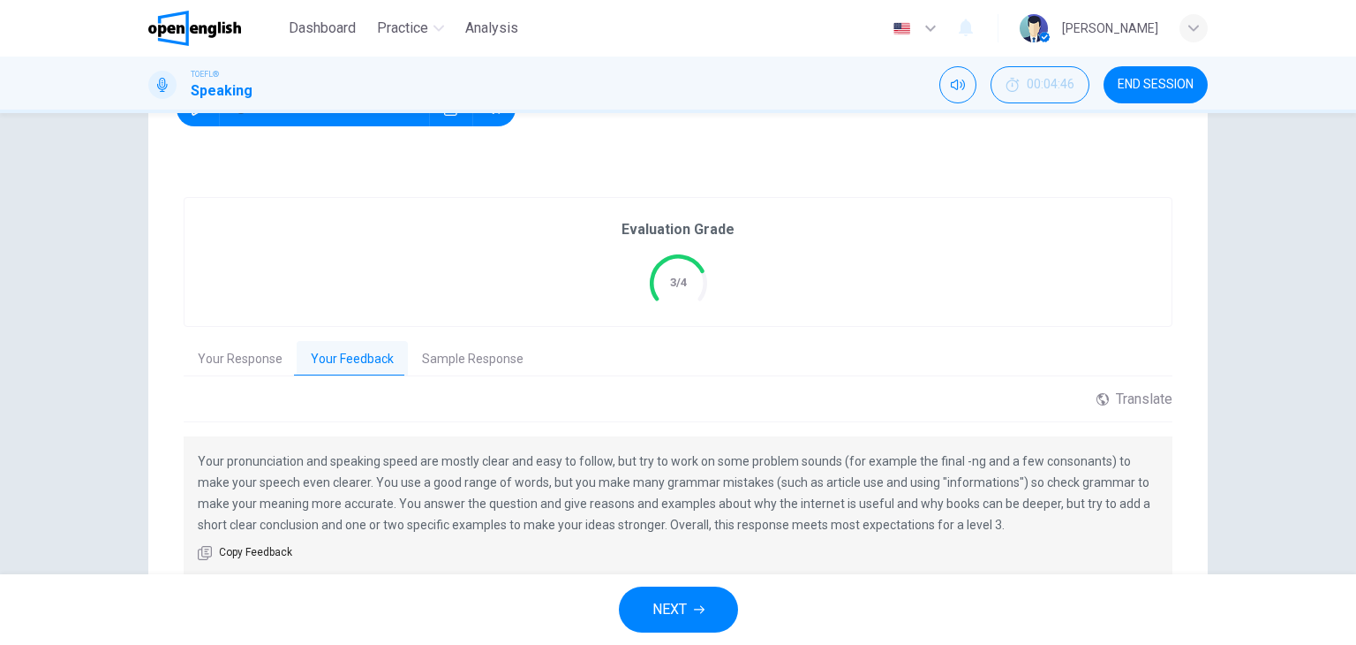
scroll to position [351, 0]
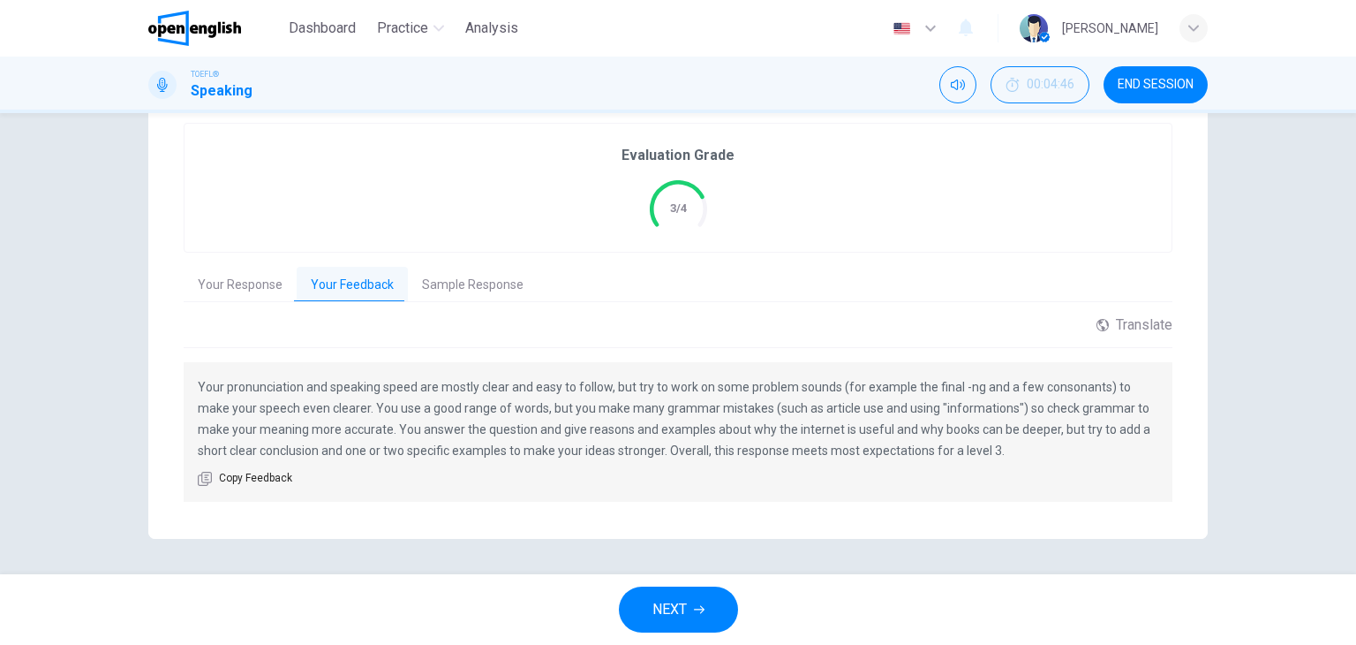
drag, startPoint x: 438, startPoint y: 393, endPoint x: 494, endPoint y: 381, distance: 57.8
click at [494, 381] on p "Your pronunciation and speaking speed are mostly clear and easy to follow, but …" at bounding box center [678, 418] width 961 height 85
drag, startPoint x: 1164, startPoint y: 72, endPoint x: 745, endPoint y: 108, distance: 420.1
click at [1165, 72] on button "END SESSION" at bounding box center [1156, 84] width 104 height 37
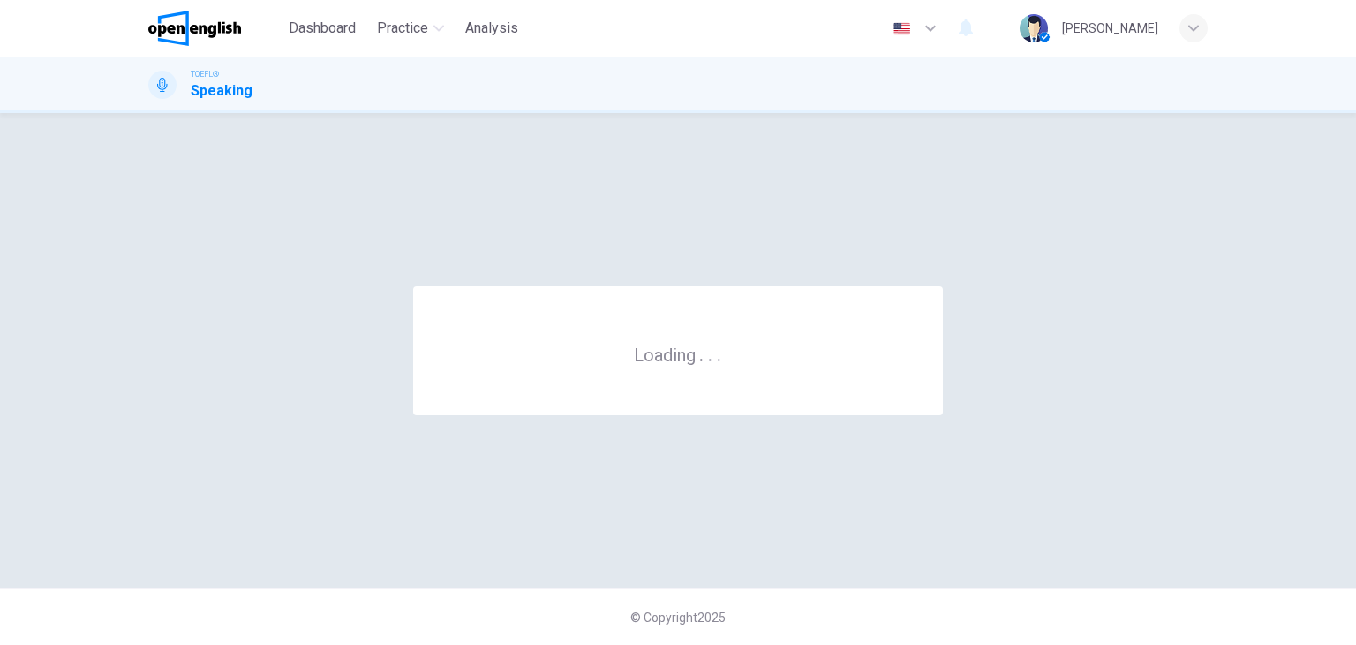
scroll to position [0, 0]
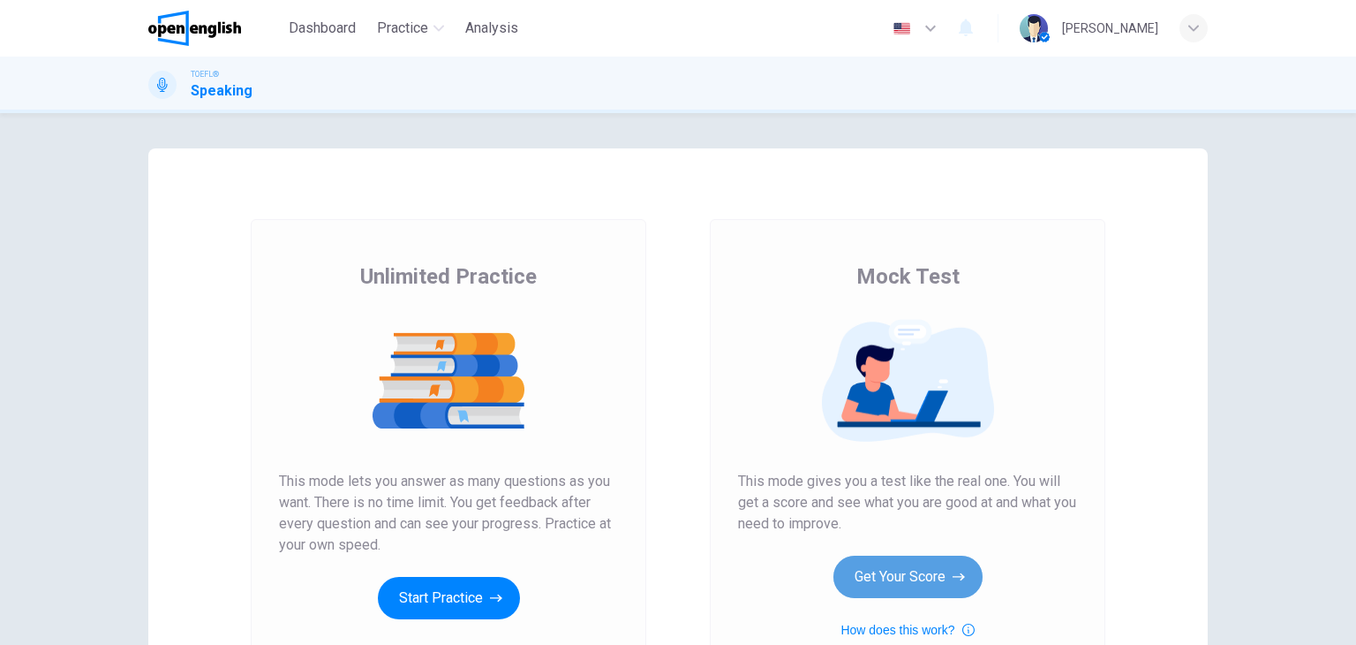
click at [841, 573] on button "Get Your Score" at bounding box center [908, 576] width 149 height 42
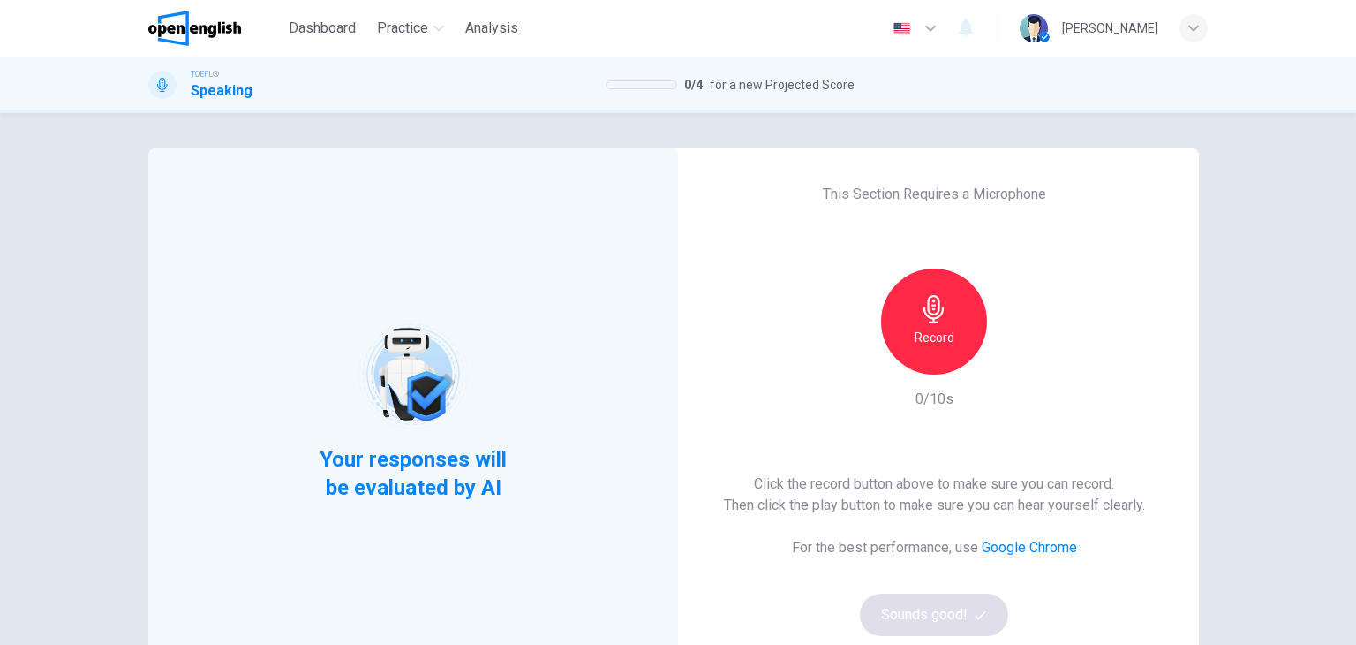
click at [938, 333] on h6 "Record" at bounding box center [935, 337] width 40 height 21
click at [933, 340] on h6 "Stop" at bounding box center [934, 337] width 26 height 21
click at [1014, 366] on icon "button" at bounding box center [1016, 360] width 18 height 18
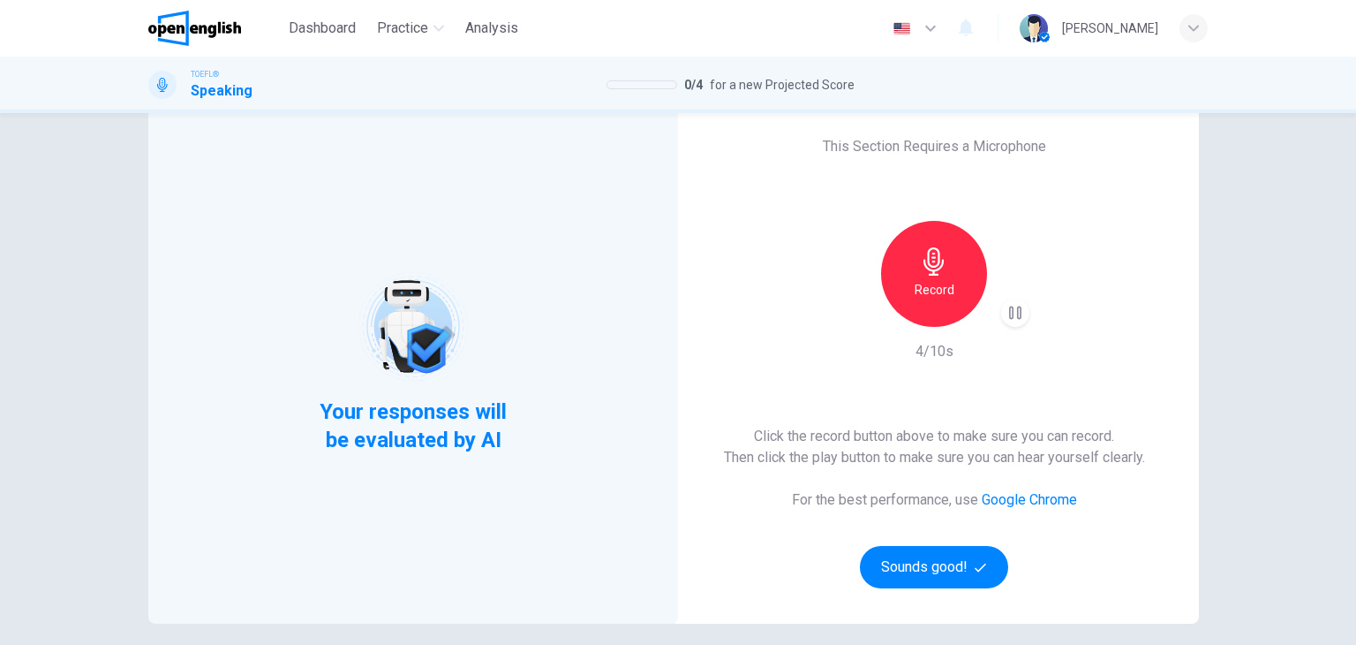
scroll to position [88, 0]
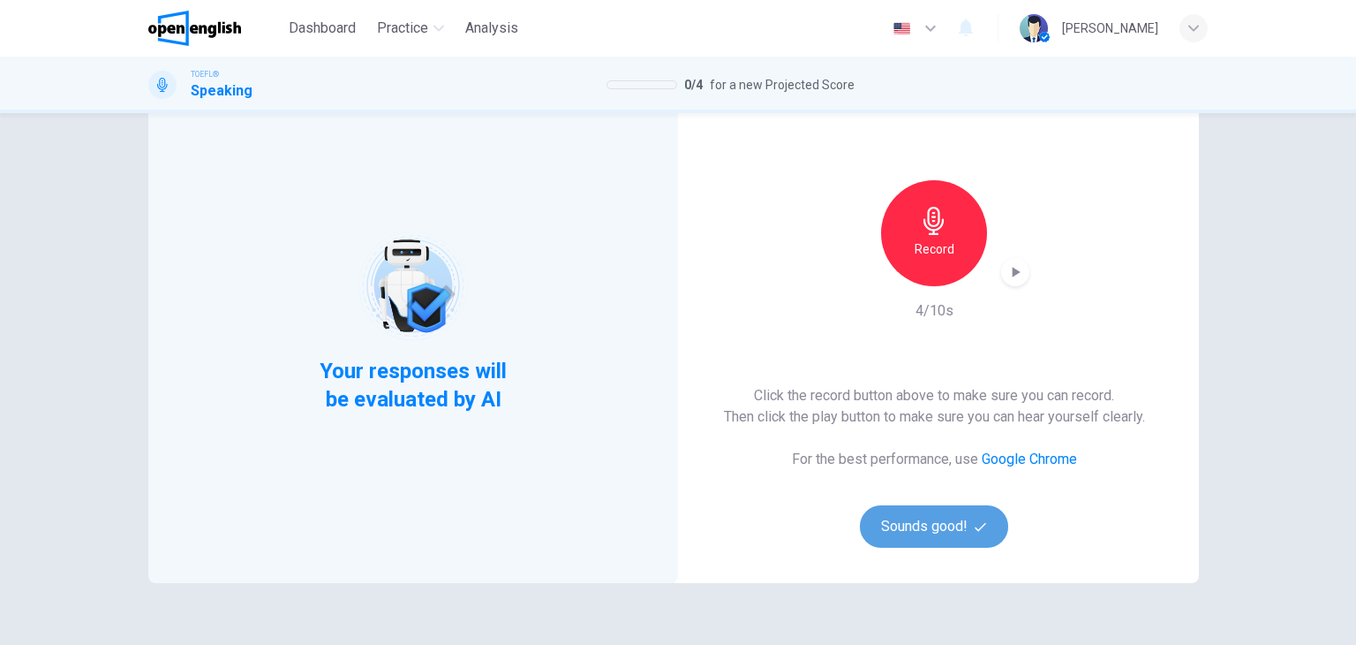
click at [953, 527] on button "Sounds good!" at bounding box center [934, 526] width 148 height 42
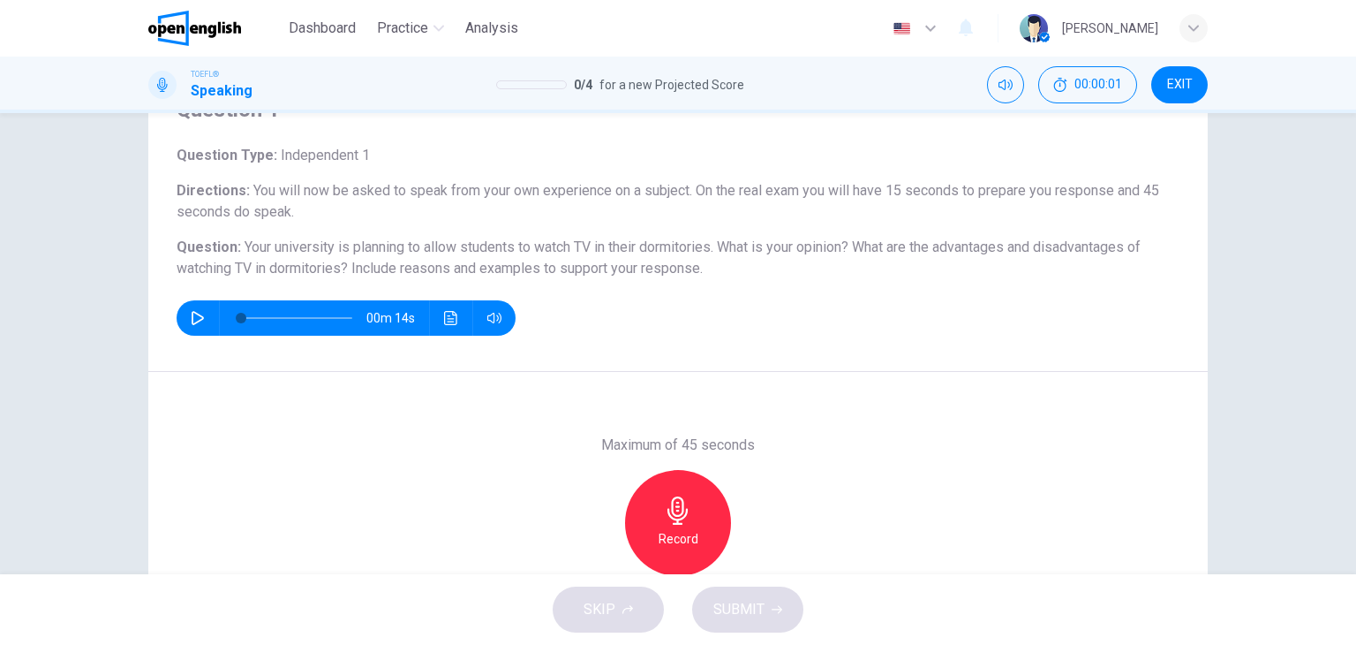
click at [182, 301] on div "00m 14s" at bounding box center [346, 317] width 339 height 35
click at [198, 320] on icon "button" at bounding box center [198, 318] width 14 height 14
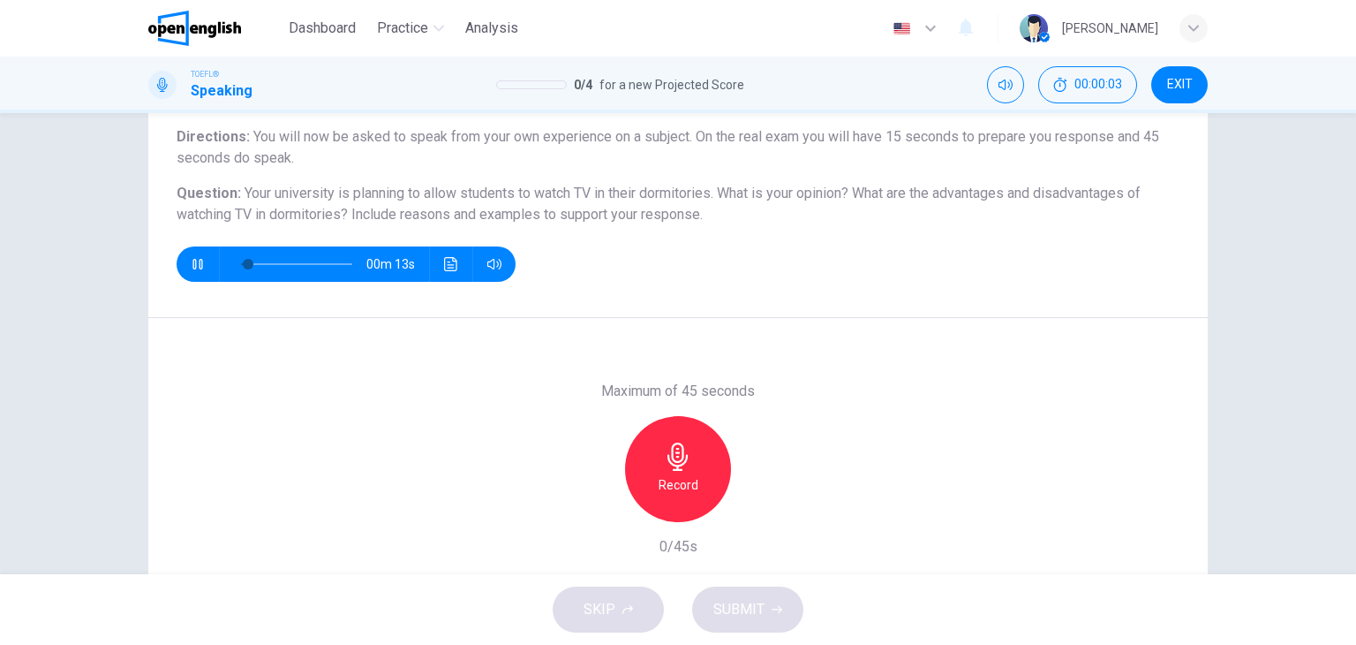
scroll to position [223, 0]
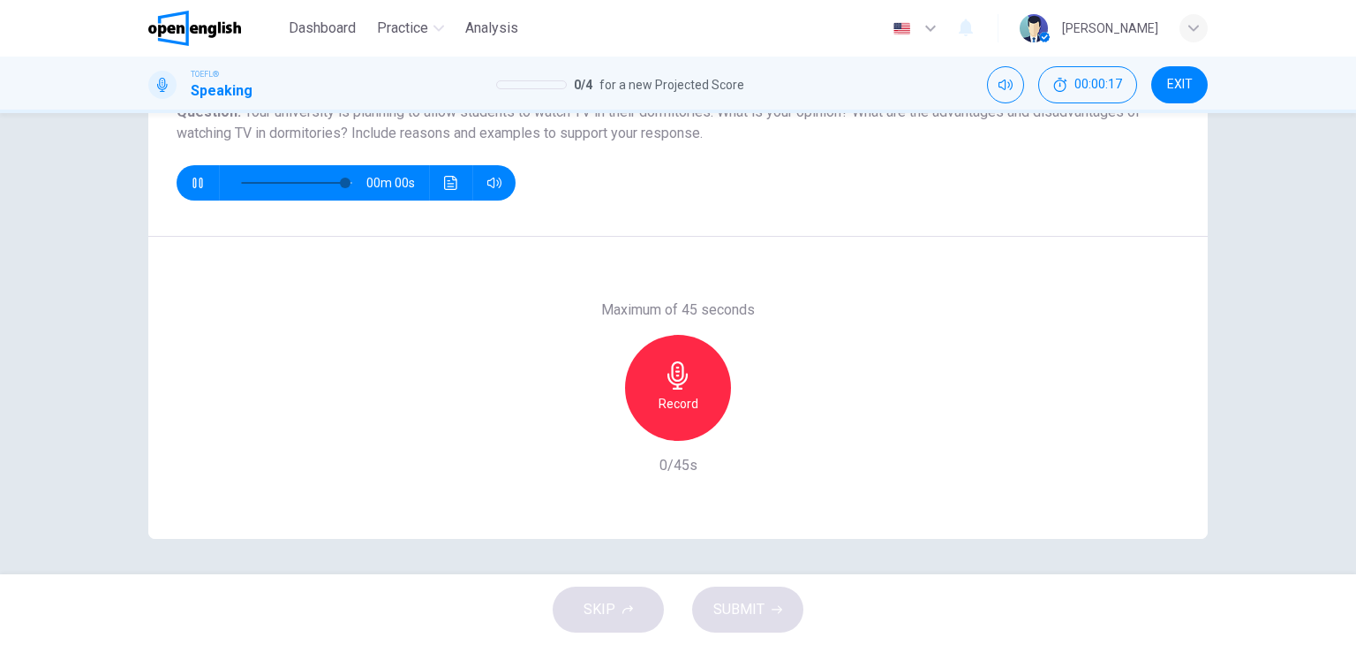
type input "*"
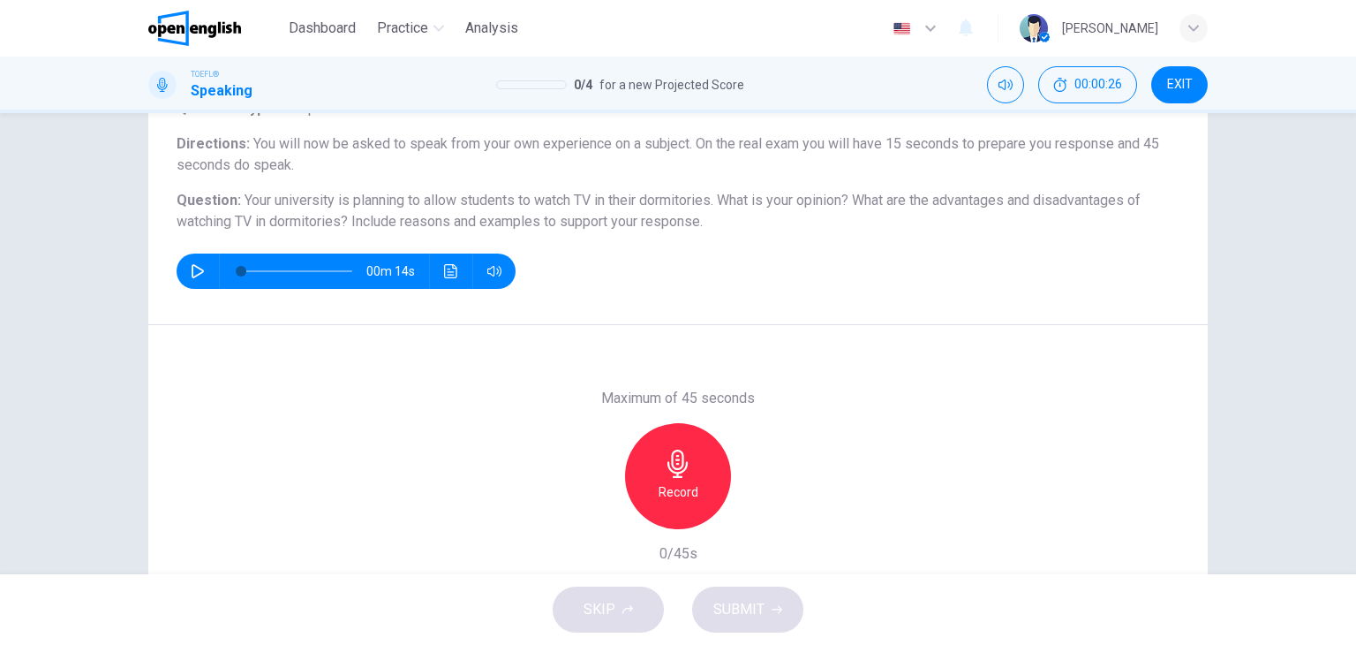
click at [693, 456] on div "Record" at bounding box center [678, 476] width 106 height 106
click at [776, 612] on icon "button" at bounding box center [777, 609] width 11 height 11
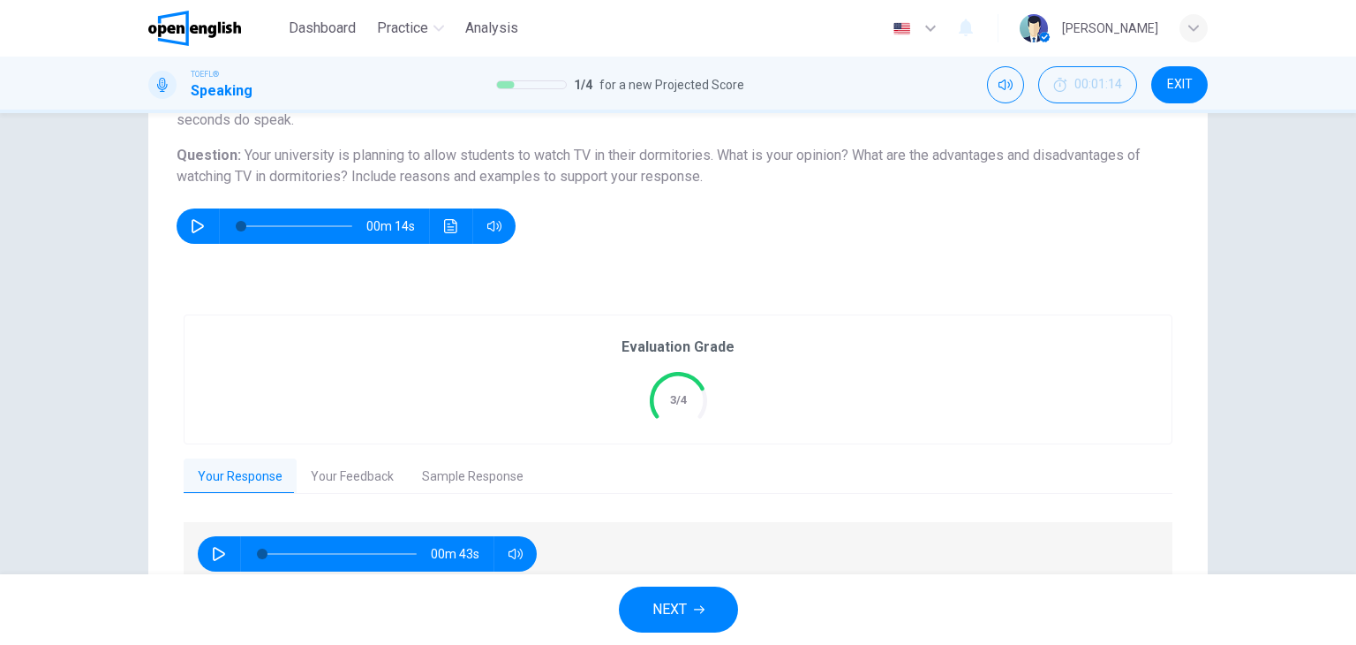
scroll to position [264, 0]
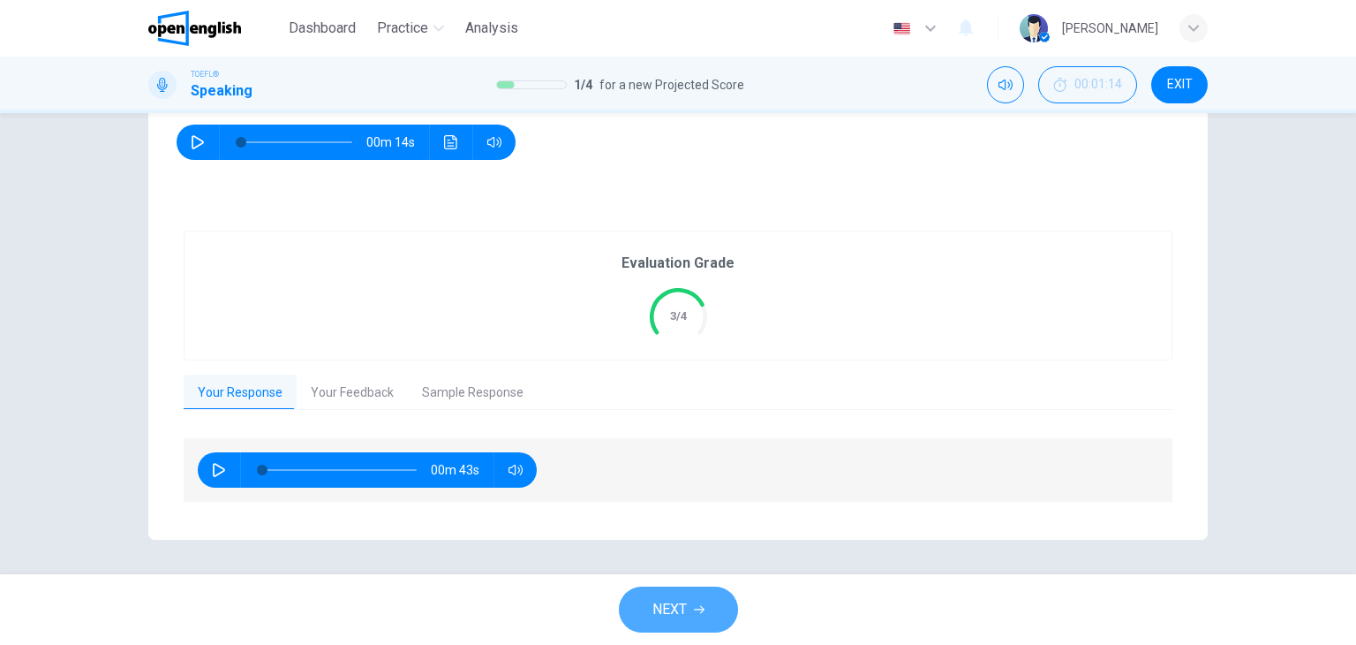
click at [696, 600] on button "NEXT" at bounding box center [678, 609] width 119 height 46
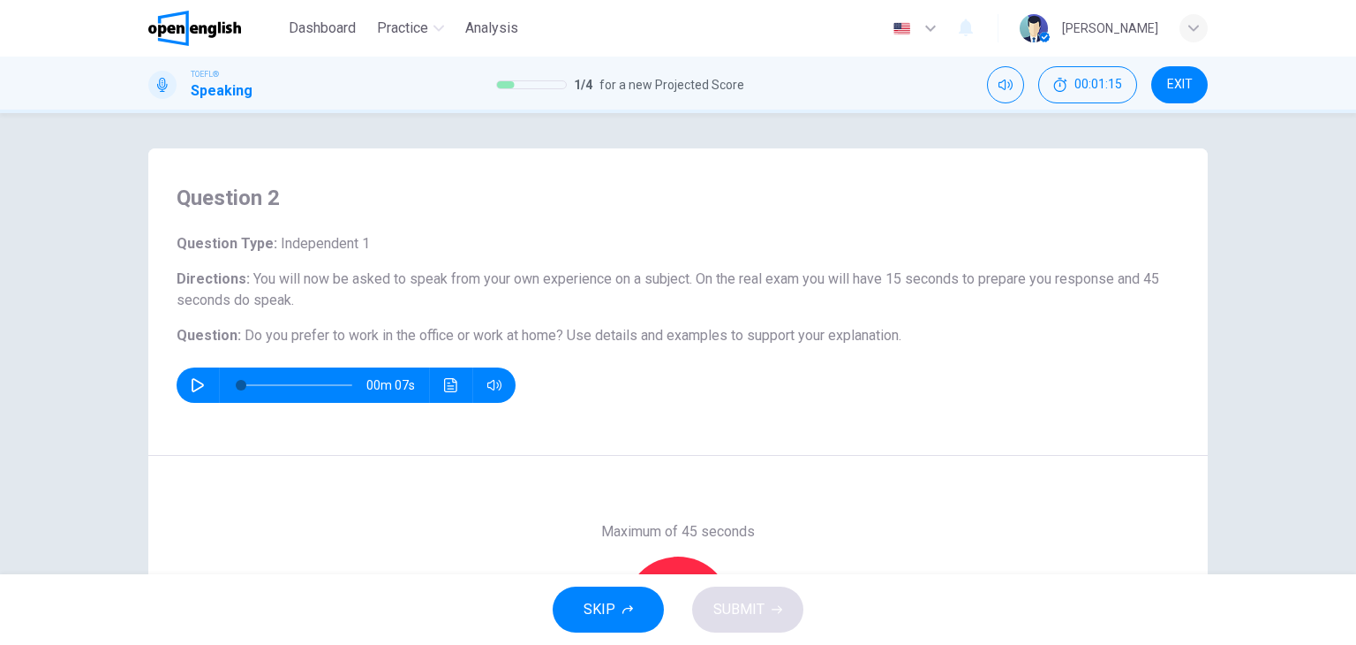
click at [191, 375] on button "button" at bounding box center [198, 384] width 28 height 35
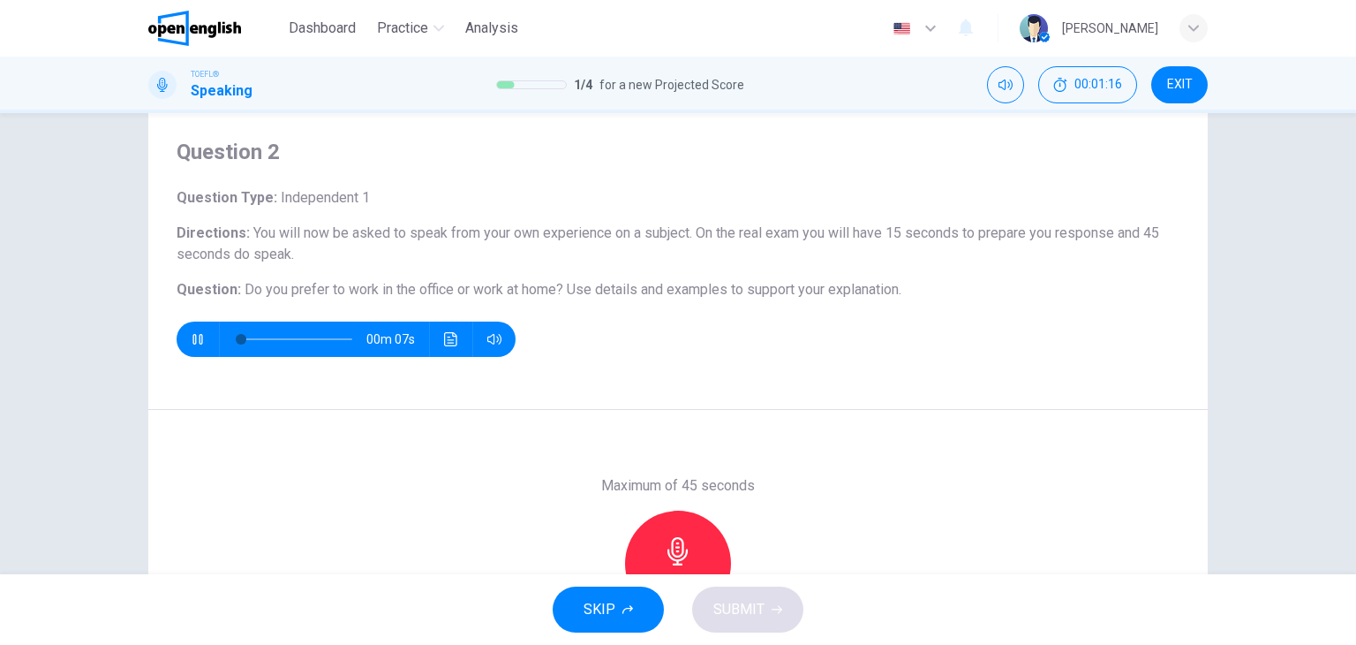
scroll to position [88, 0]
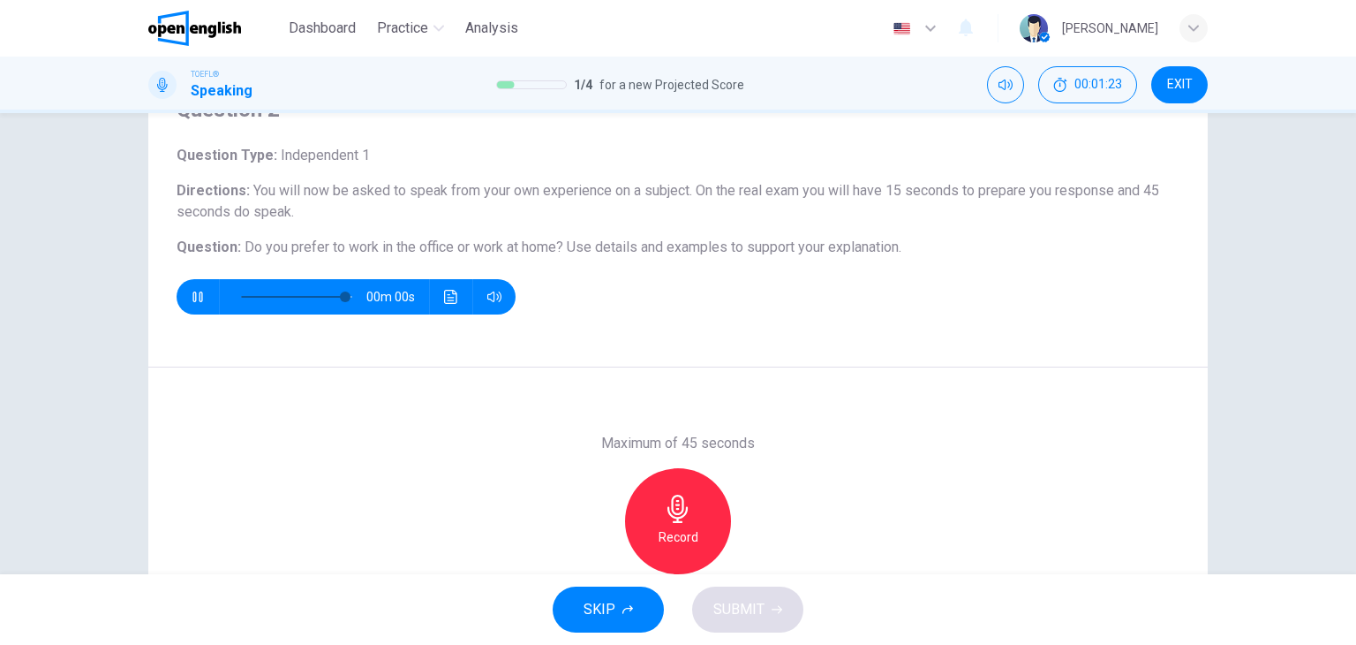
type input "*"
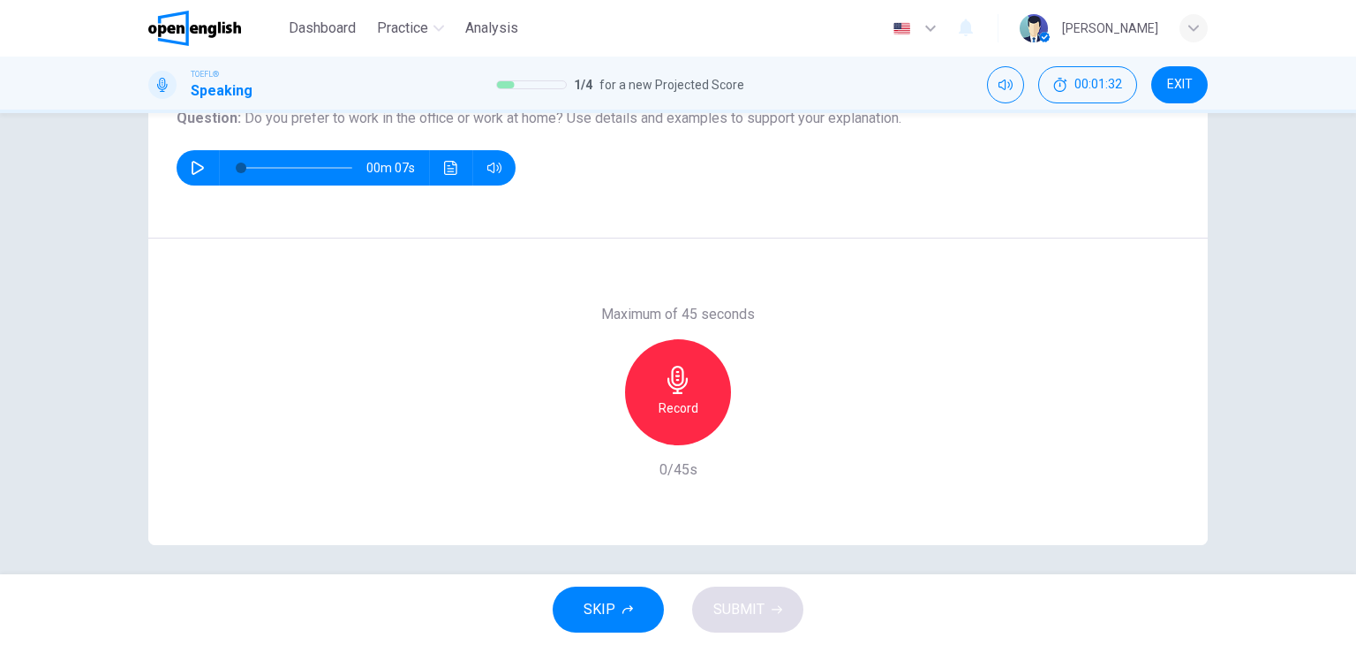
scroll to position [223, 0]
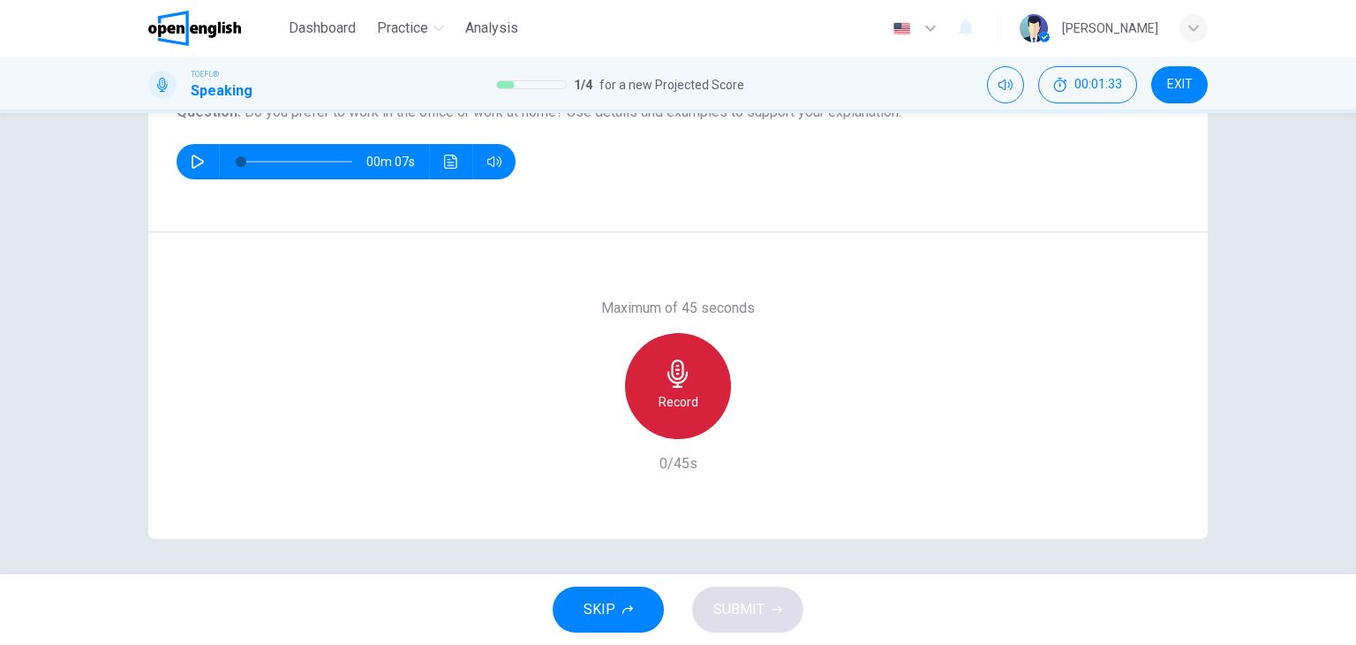
click at [699, 389] on div "Record" at bounding box center [678, 386] width 106 height 106
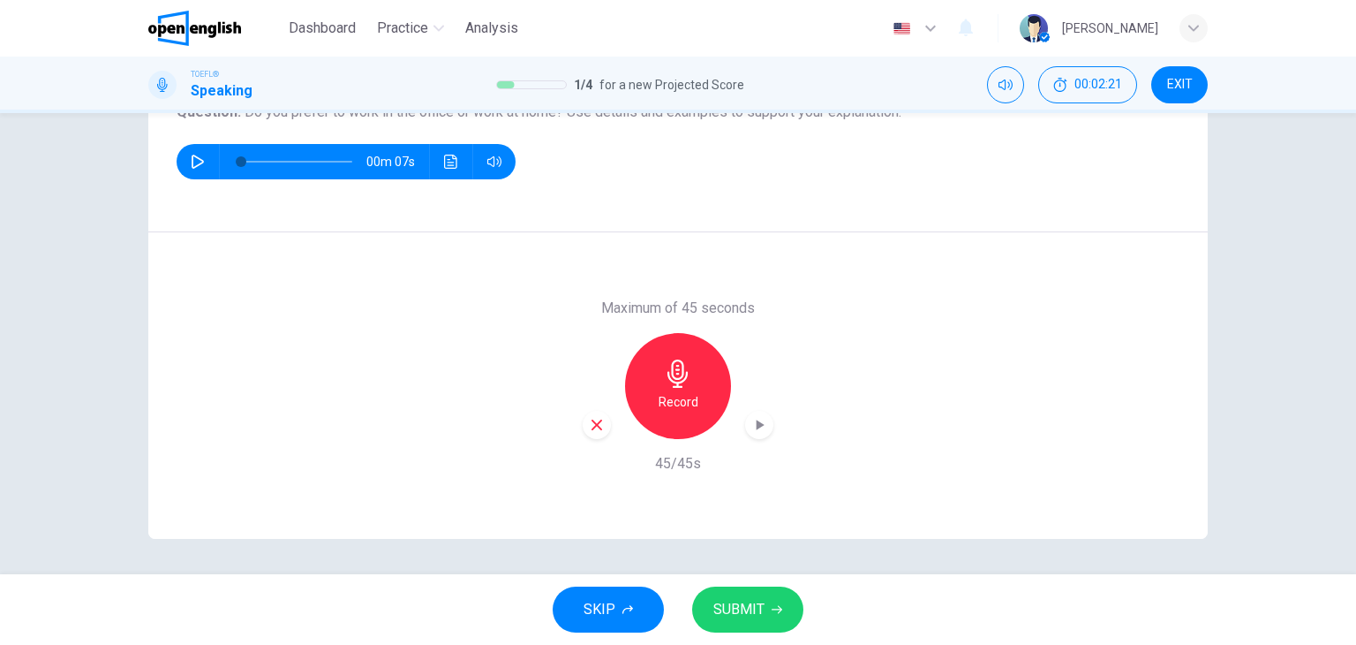
click at [781, 612] on button "SUBMIT" at bounding box center [747, 609] width 111 height 46
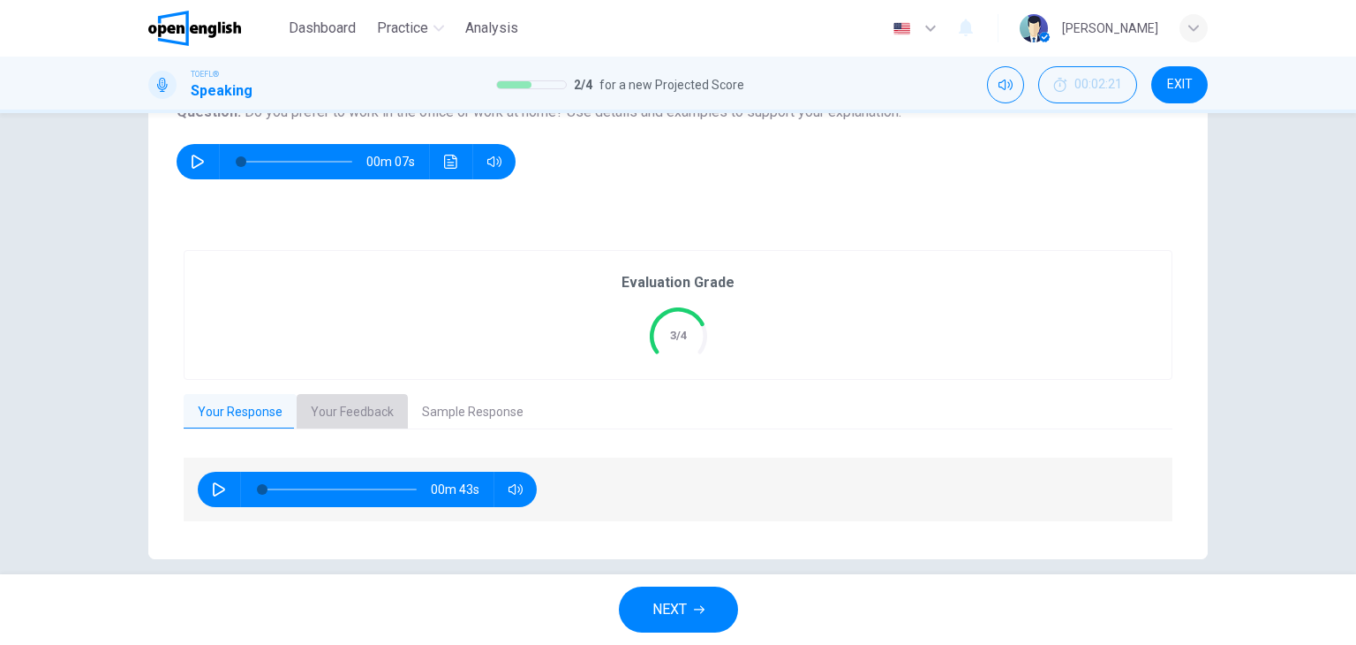
click at [358, 403] on button "Your Feedback" at bounding box center [352, 412] width 111 height 37
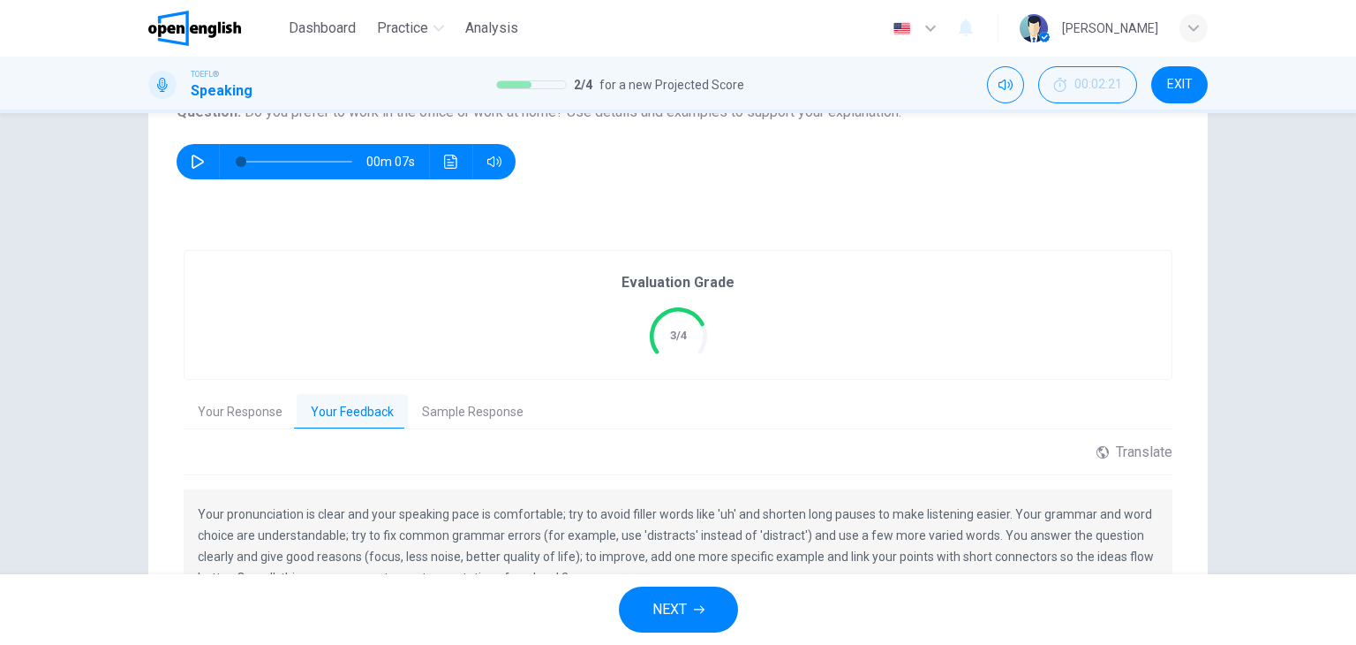
scroll to position [351, 0]
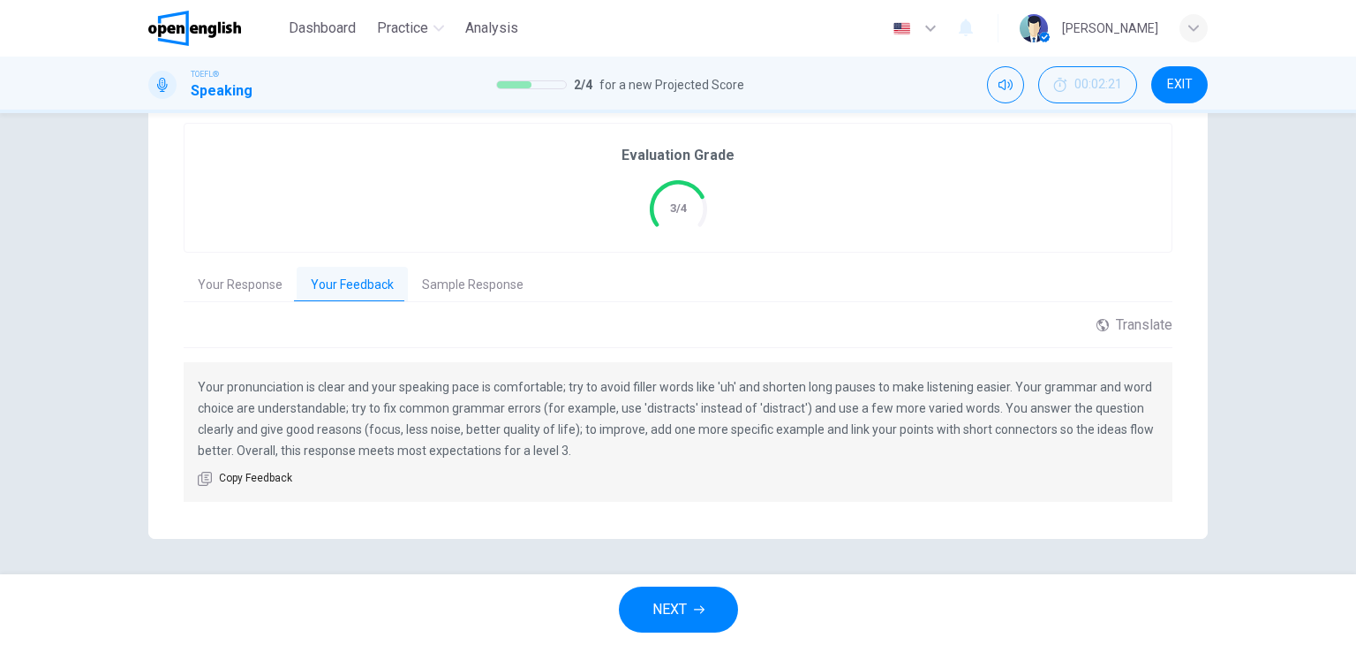
click at [671, 615] on span "NEXT" at bounding box center [670, 609] width 34 height 25
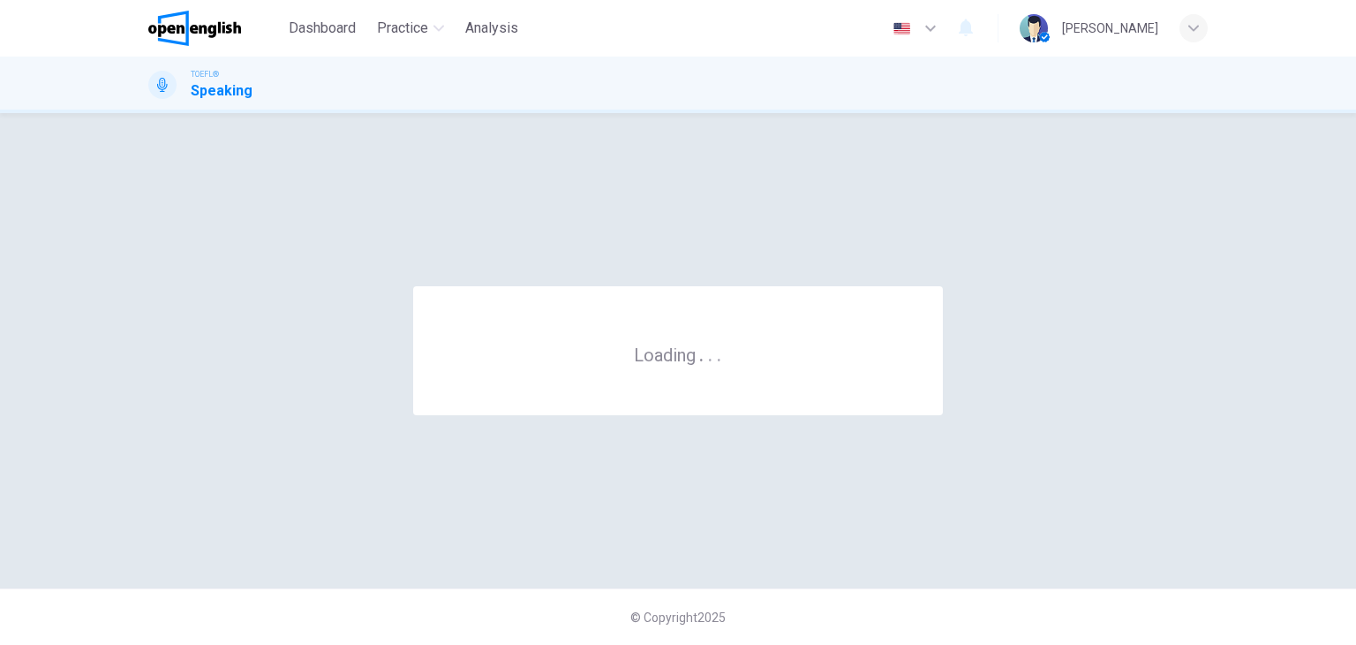
scroll to position [0, 0]
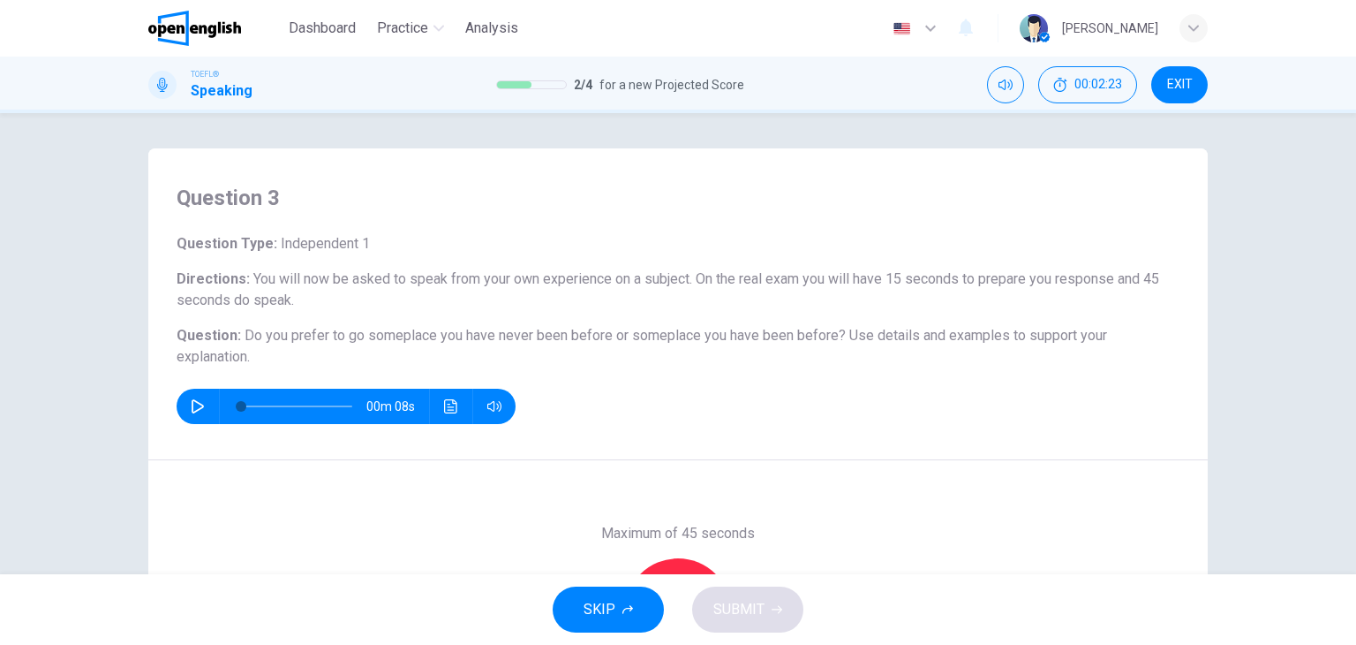
click at [195, 399] on icon "button" at bounding box center [198, 406] width 14 height 14
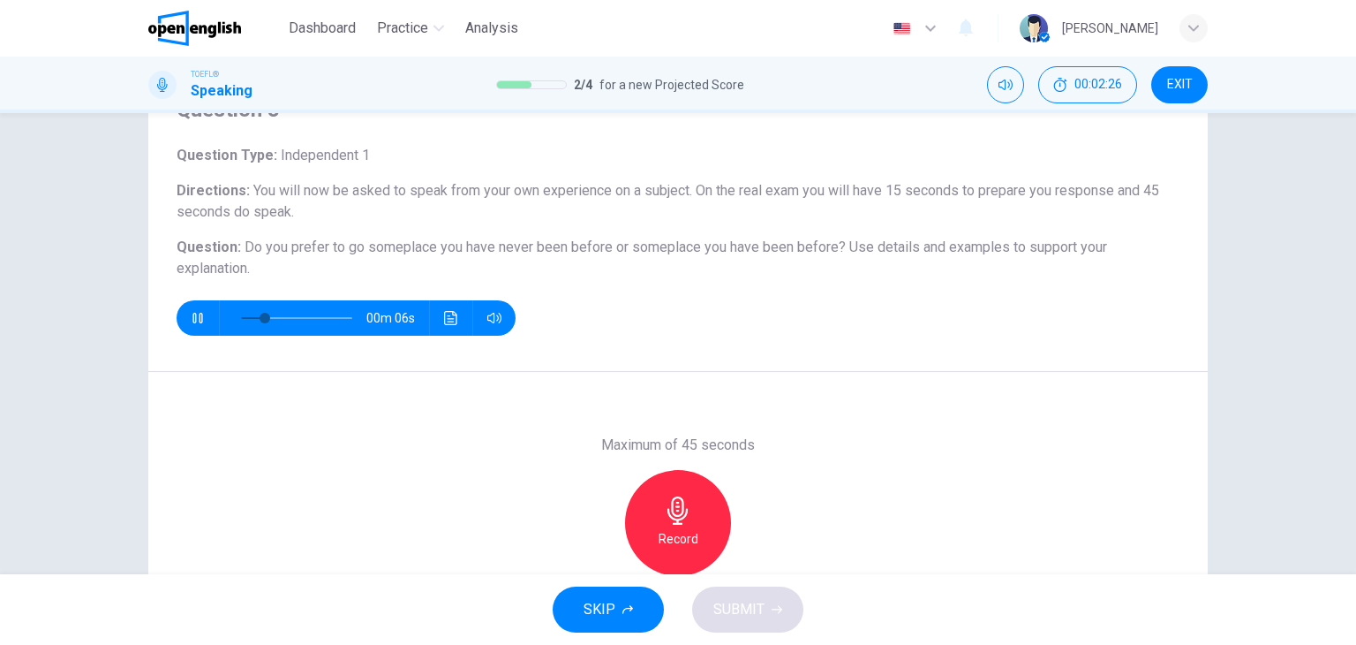
scroll to position [177, 0]
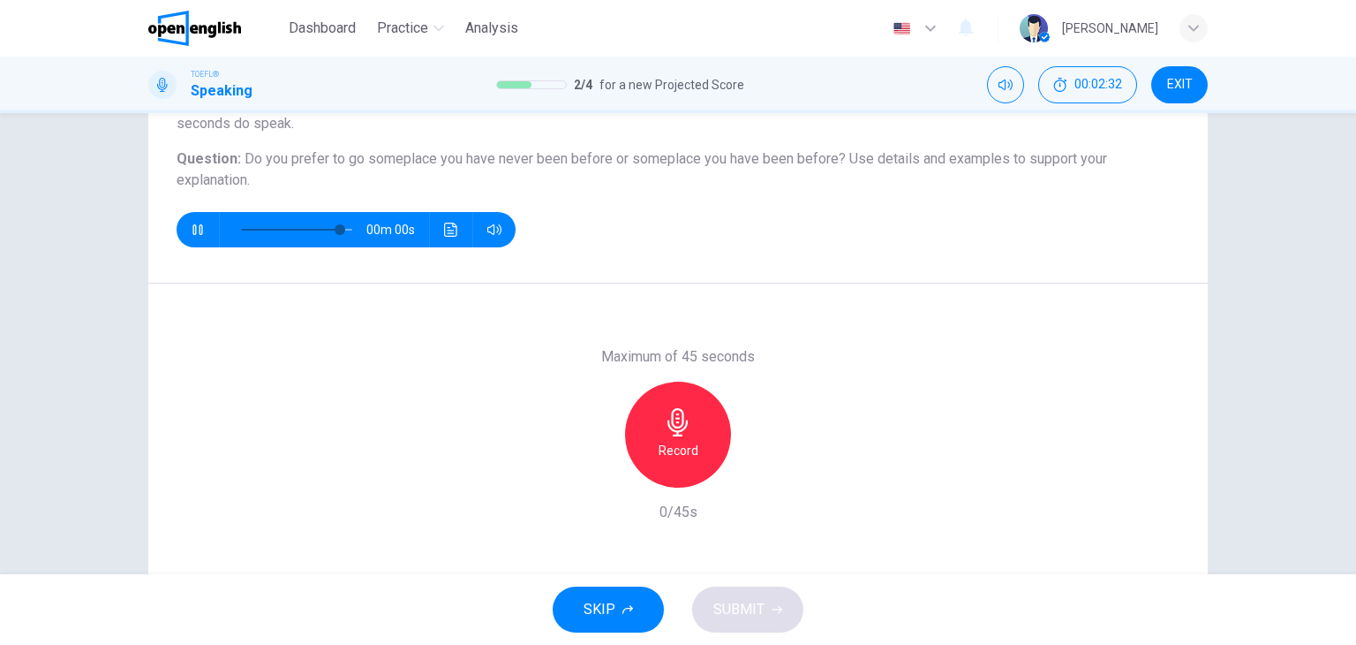
type input "*"
click at [682, 449] on h6 "Record" at bounding box center [679, 450] width 40 height 21
click at [791, 613] on button "SUBMIT" at bounding box center [747, 609] width 111 height 46
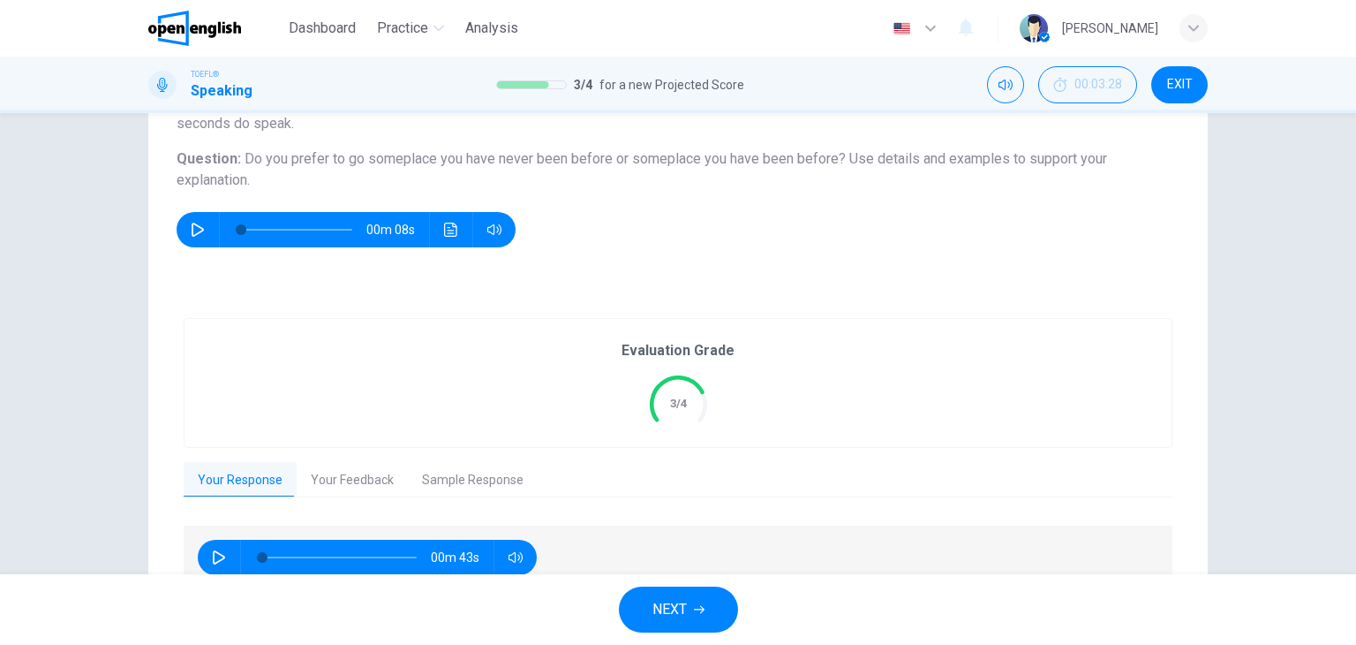
click at [383, 492] on button "Your Feedback" at bounding box center [352, 480] width 111 height 37
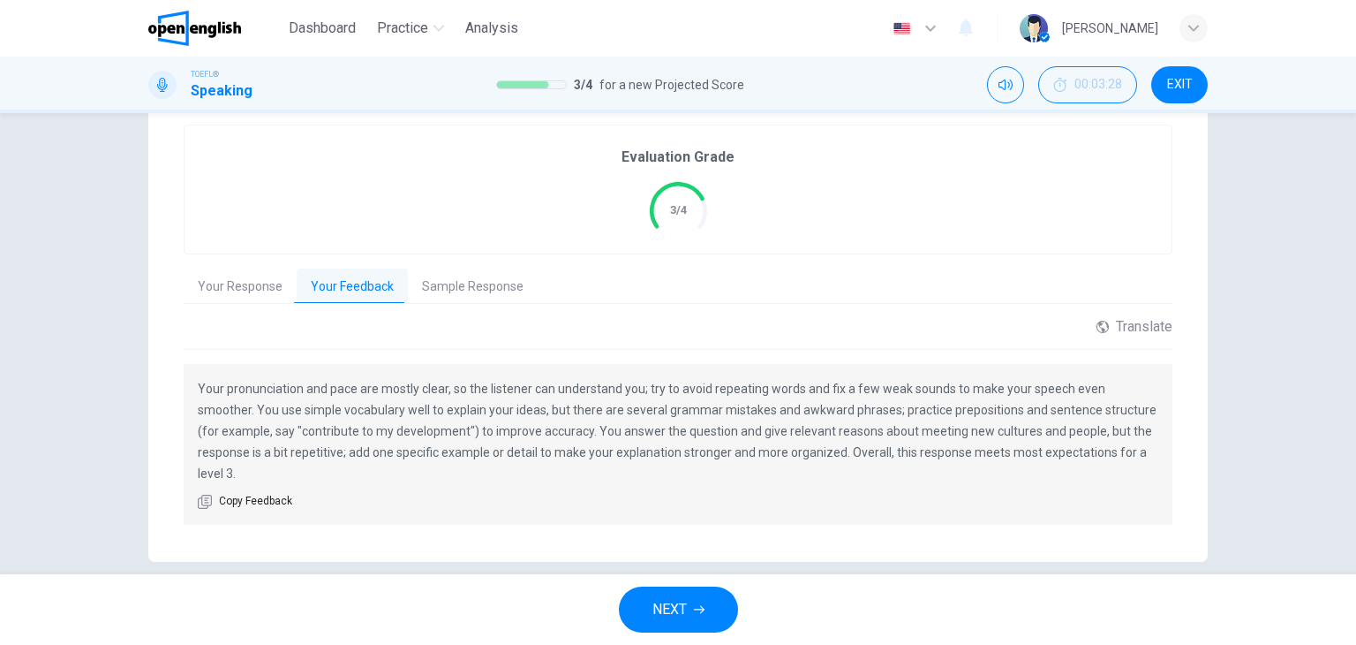
scroll to position [372, 0]
drag, startPoint x: 1016, startPoint y: 387, endPoint x: 975, endPoint y: 408, distance: 46.6
click at [984, 410] on p "Your pronunciation and pace are mostly clear, so the listener can understand yo…" at bounding box center [678, 429] width 961 height 106
click at [687, 587] on button "NEXT" at bounding box center [678, 609] width 119 height 46
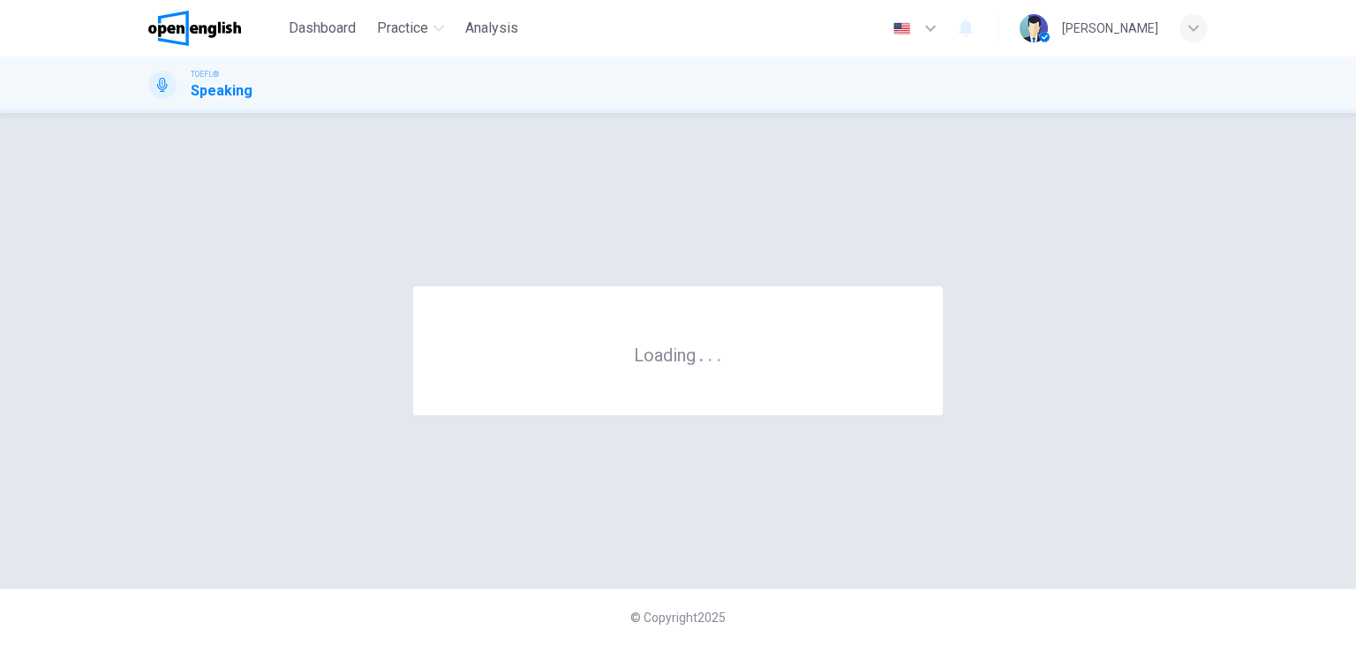
scroll to position [0, 0]
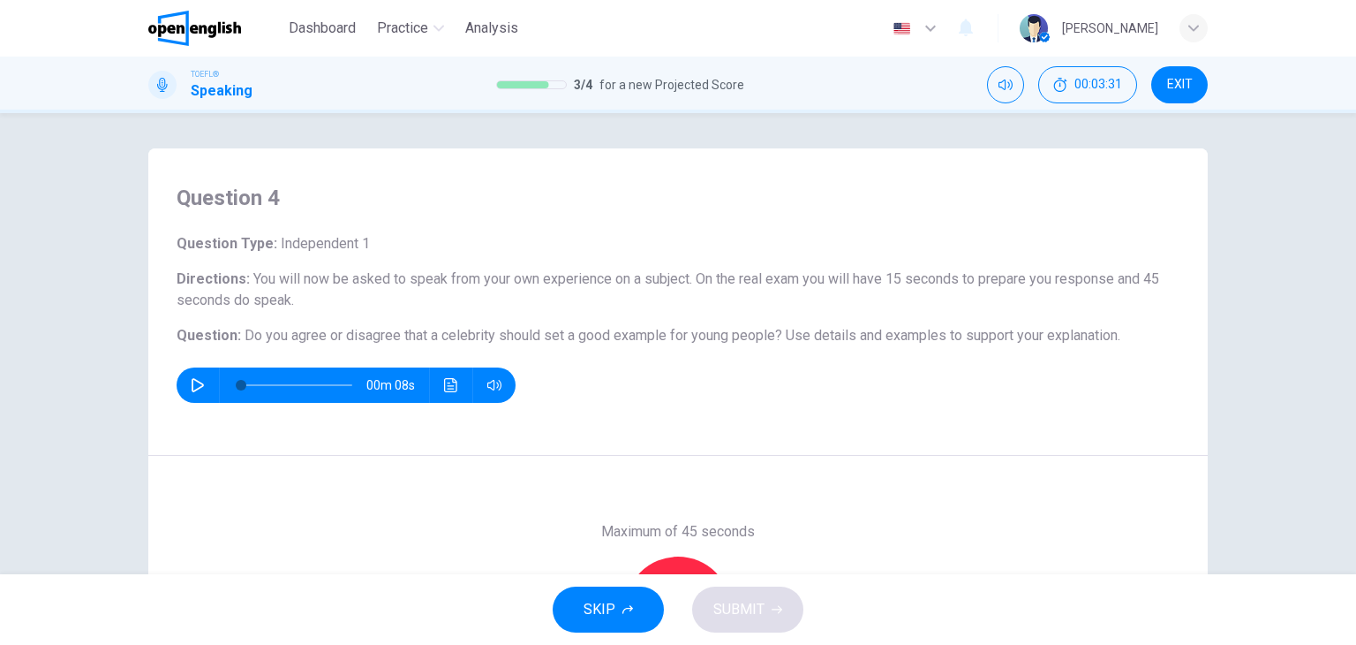
click at [195, 386] on icon "button" at bounding box center [198, 385] width 12 height 14
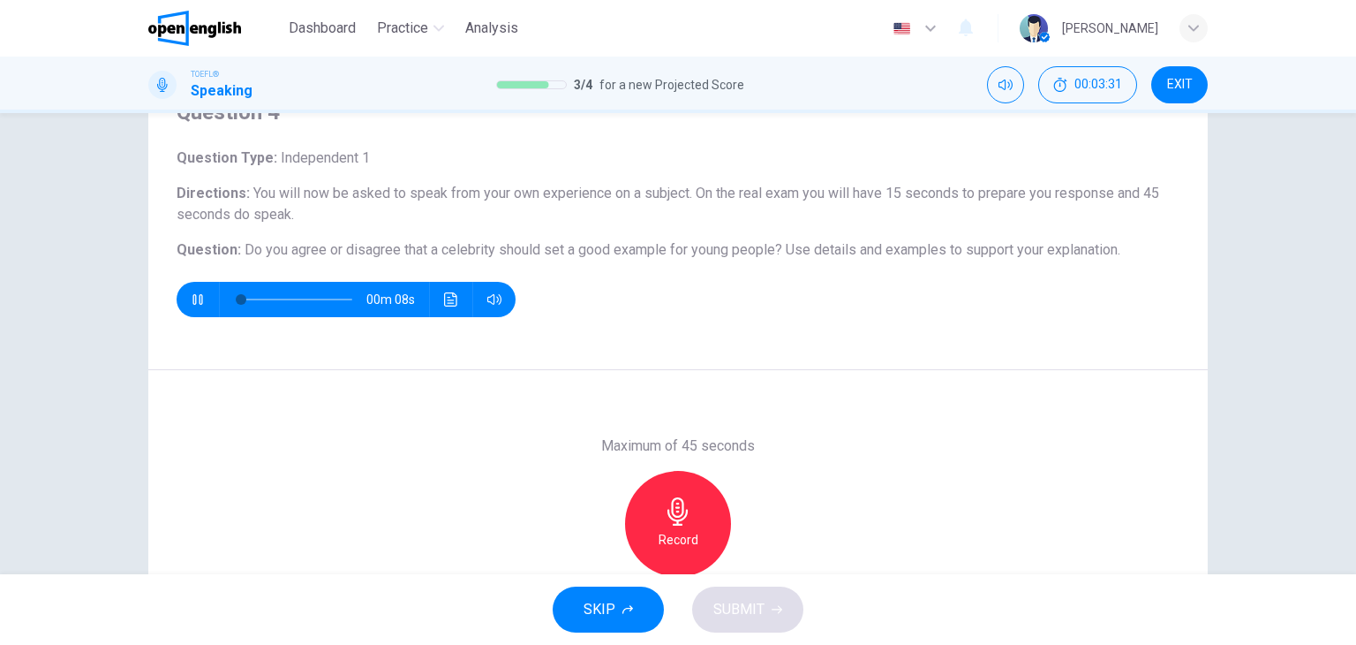
scroll to position [88, 0]
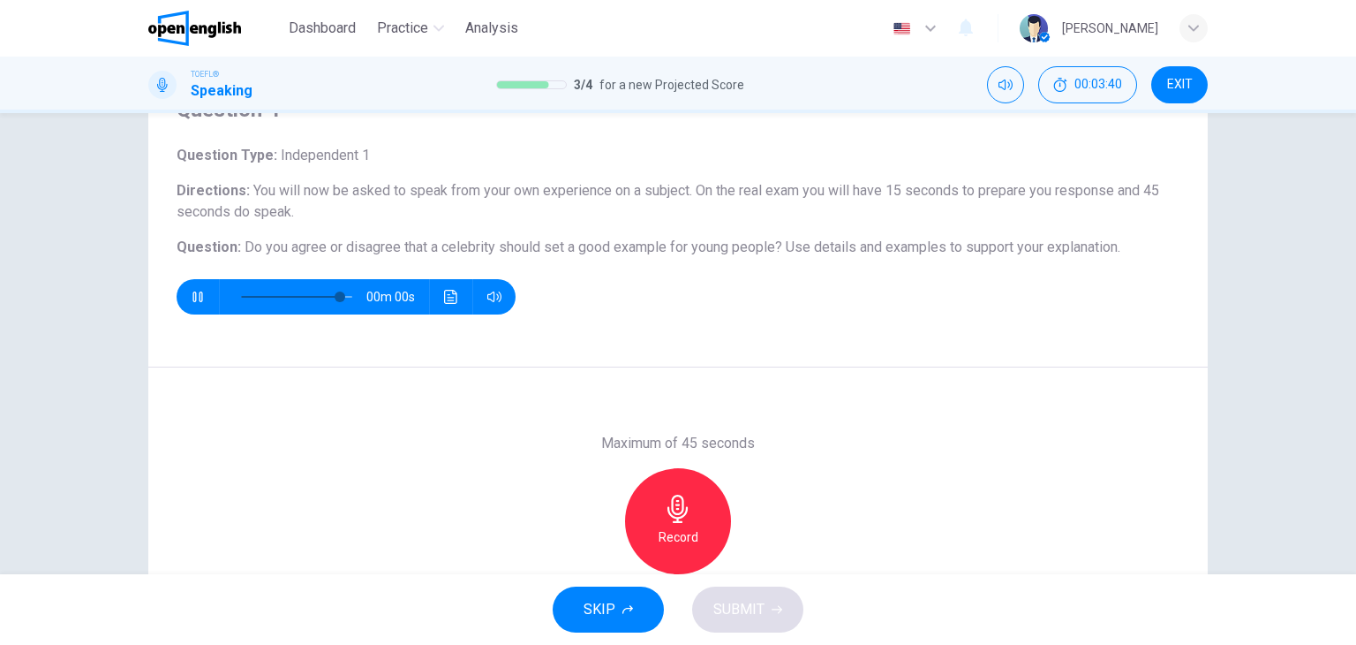
type input "*"
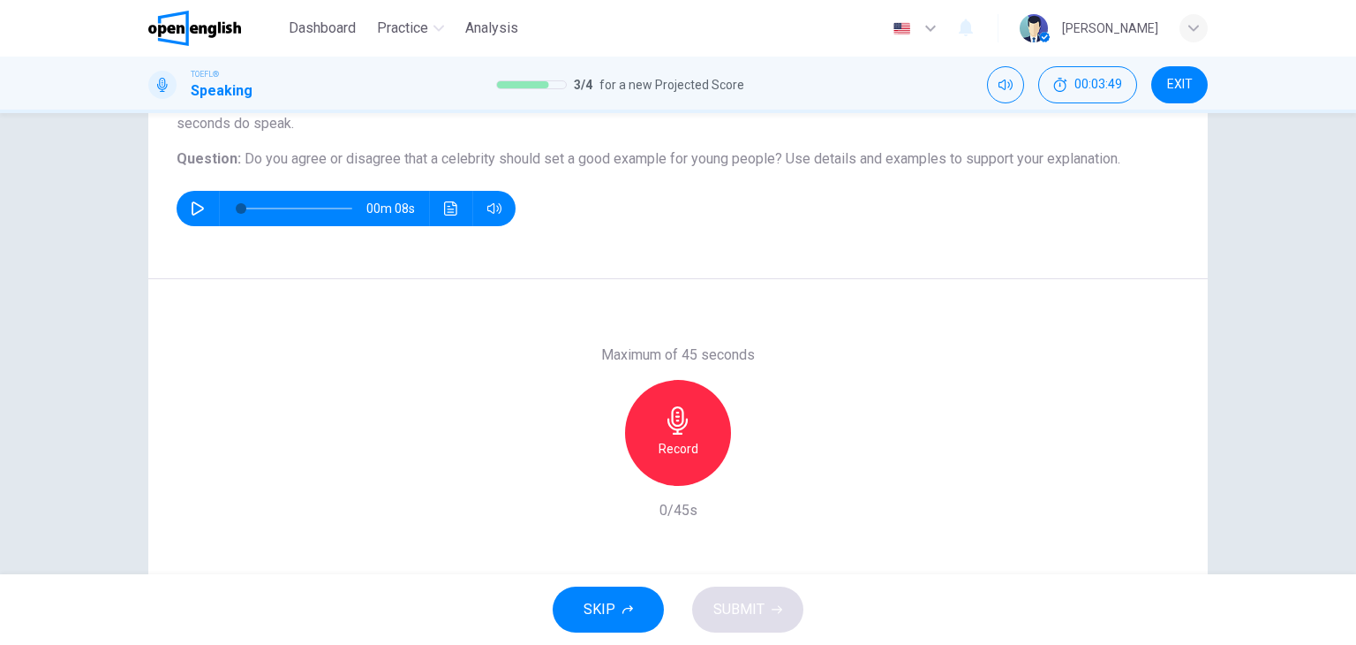
click at [710, 410] on div "Record" at bounding box center [678, 433] width 106 height 106
click at [731, 604] on span "SUBMIT" at bounding box center [738, 609] width 51 height 25
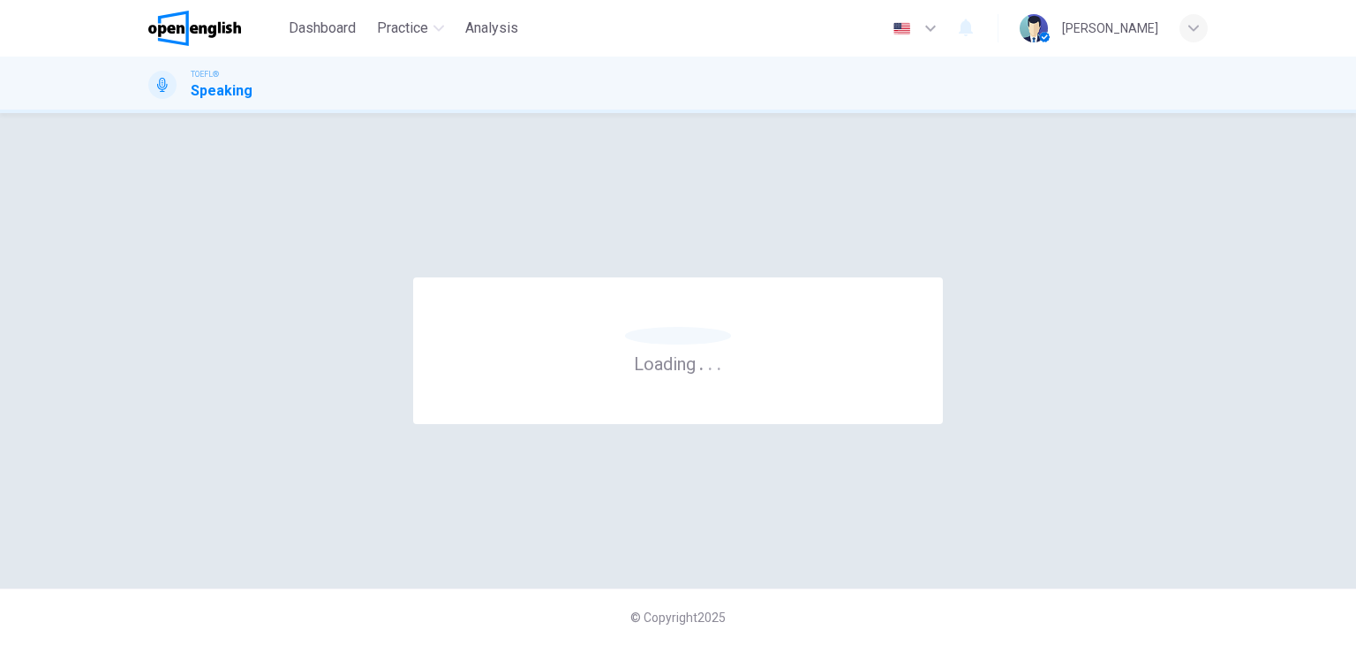
scroll to position [0, 0]
